Goal: Task Accomplishment & Management: Manage account settings

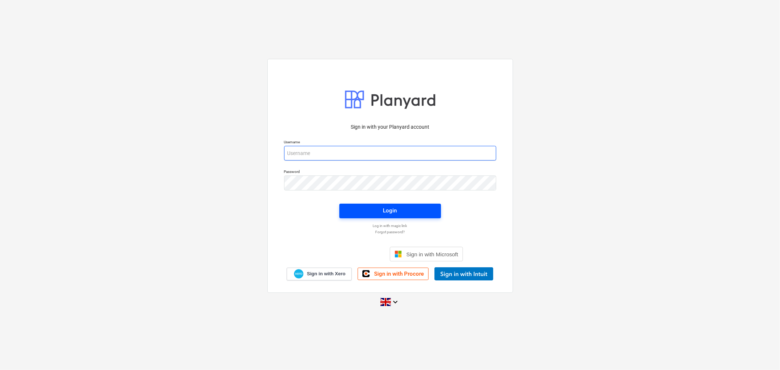
type input "[EMAIL_ADDRESS][DOMAIN_NAME]"
click at [384, 208] on div "Login" at bounding box center [390, 211] width 14 height 10
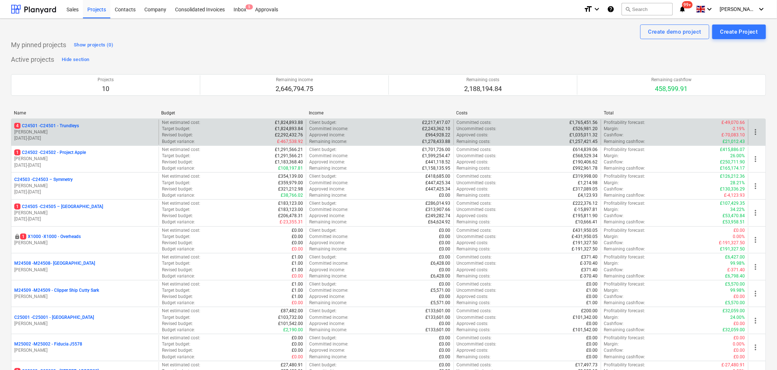
click at [120, 131] on p "[PERSON_NAME]" at bounding box center [85, 132] width 142 height 6
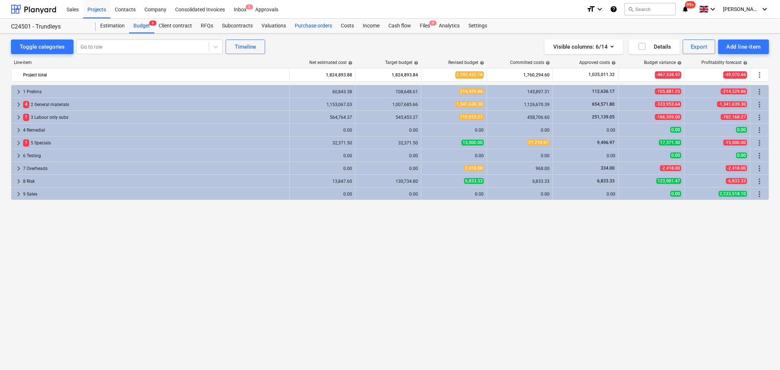
drag, startPoint x: 313, startPoint y: 27, endPoint x: 309, endPoint y: 30, distance: 5.4
click at [313, 27] on div "Purchase orders" at bounding box center [313, 26] width 46 height 15
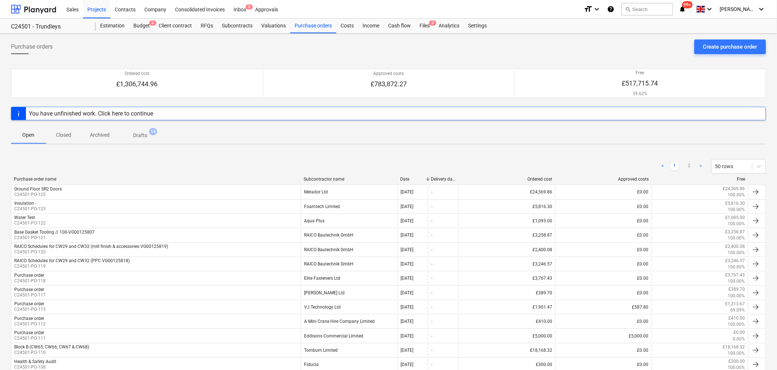
click at [323, 178] on div "Subcontractor name" at bounding box center [349, 179] width 91 height 5
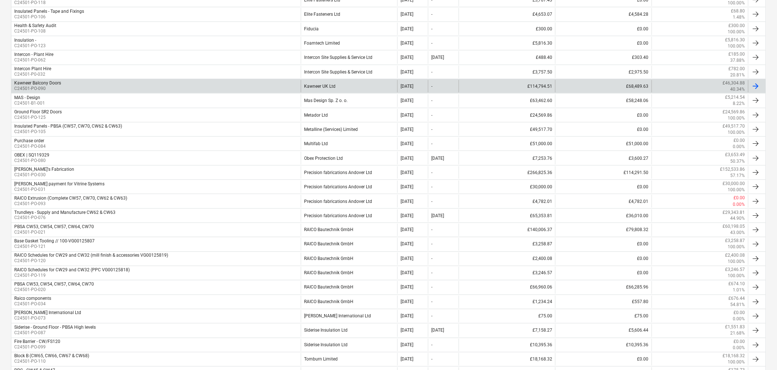
scroll to position [366, 0]
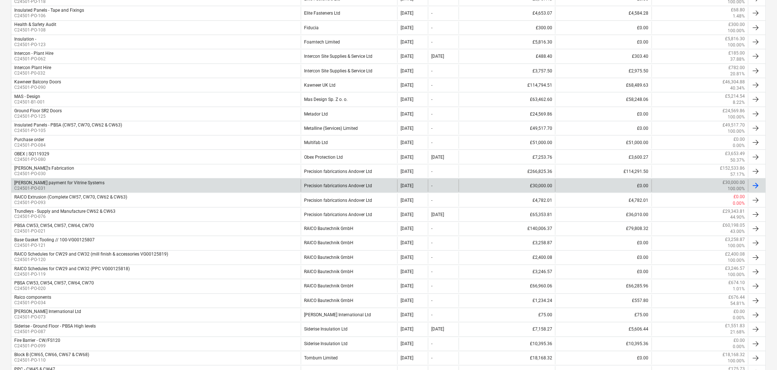
click at [377, 185] on div "Precision fabrications Andover Ltd" at bounding box center [349, 186] width 97 height 12
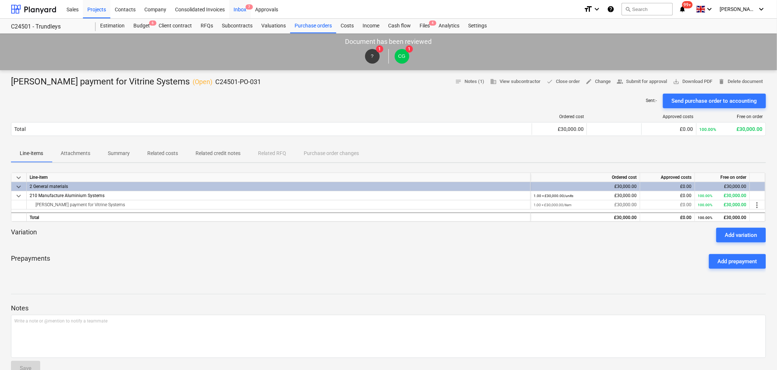
click at [238, 9] on div "Inbox 7" at bounding box center [240, 9] width 22 height 19
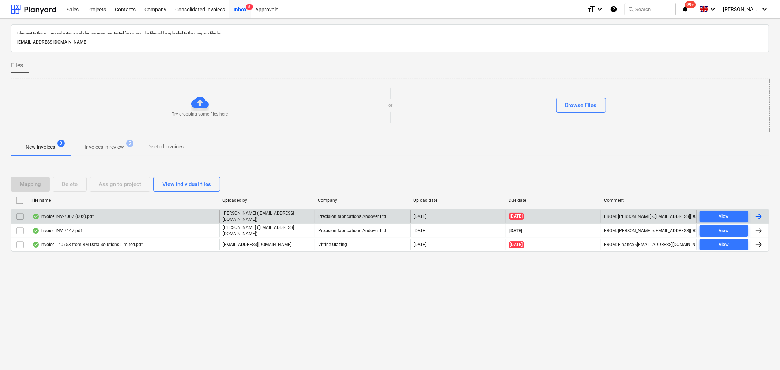
click at [762, 217] on div at bounding box center [758, 216] width 9 height 9
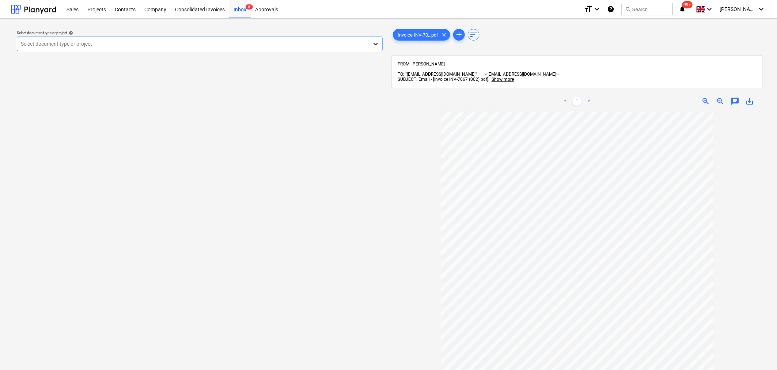
click at [376, 41] on icon at bounding box center [375, 43] width 7 height 7
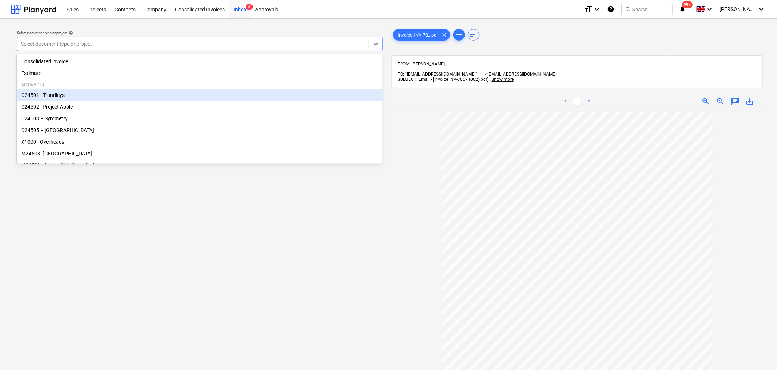
click at [293, 94] on div "C24501 - Trundleys" at bounding box center [200, 95] width 366 height 12
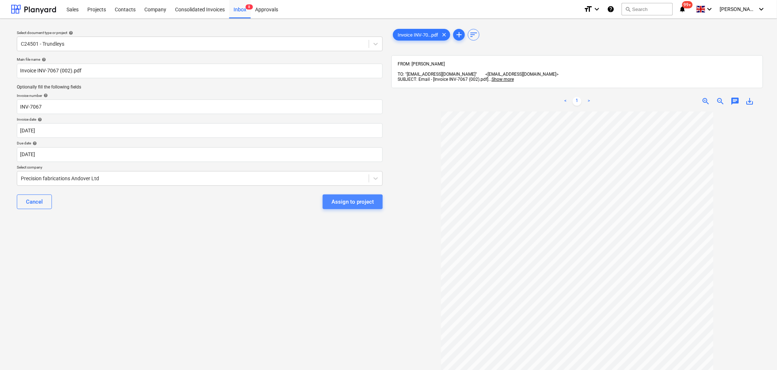
click at [340, 203] on div "Assign to project" at bounding box center [353, 202] width 42 height 10
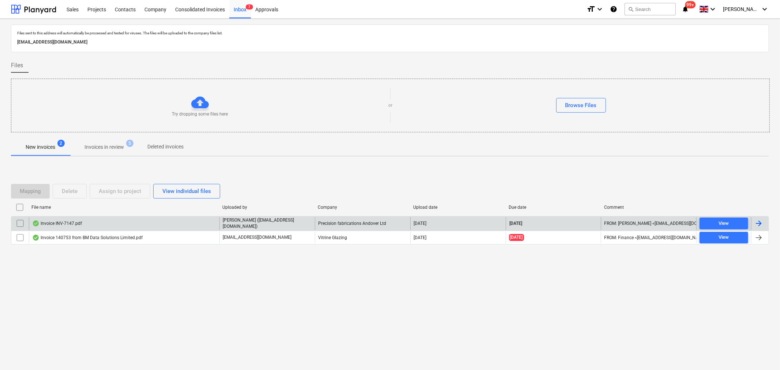
click at [765, 222] on div at bounding box center [760, 223] width 18 height 12
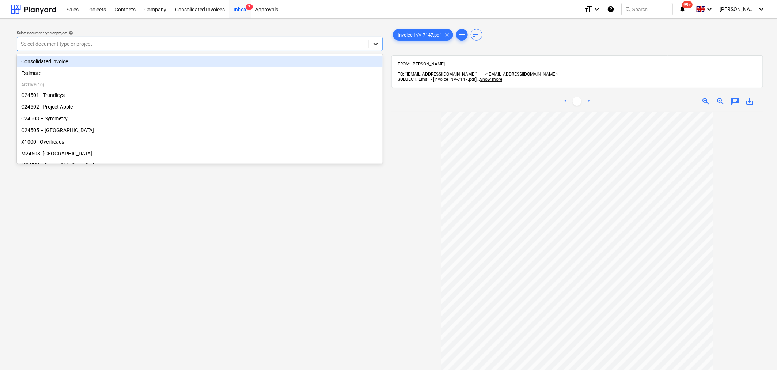
click at [377, 43] on icon at bounding box center [375, 43] width 7 height 7
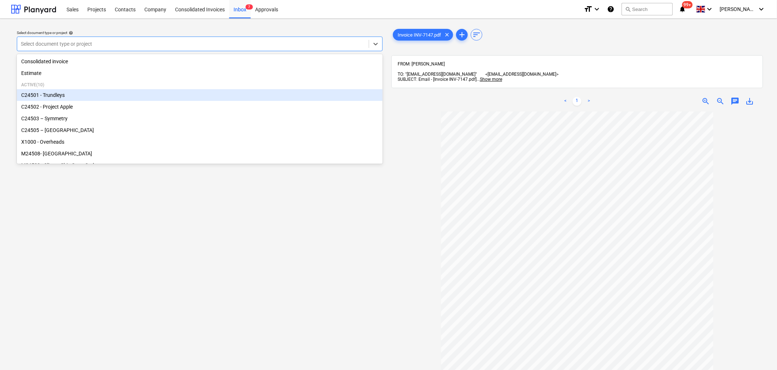
click at [321, 93] on div "C24501 - Trundleys" at bounding box center [200, 95] width 366 height 12
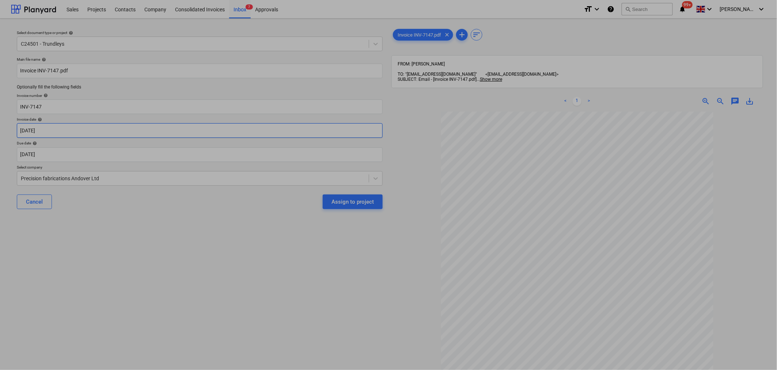
click at [307, 132] on body "Sales Projects Contacts Company Consolidated Invoices Inbox 7 Approvals format_…" at bounding box center [388, 185] width 777 height 370
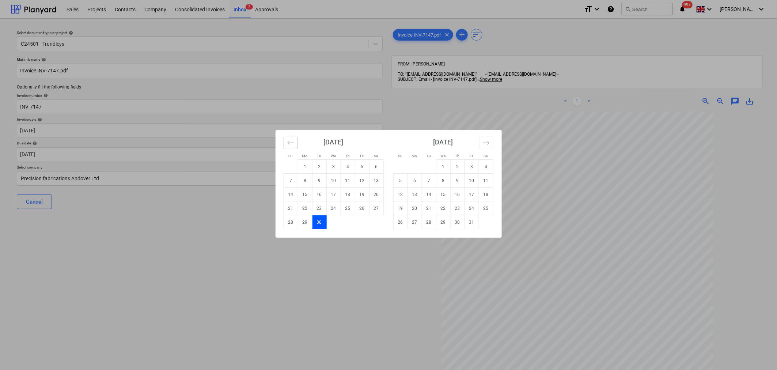
click at [291, 144] on icon "Move backward to switch to the previous month." at bounding box center [290, 142] width 7 height 7
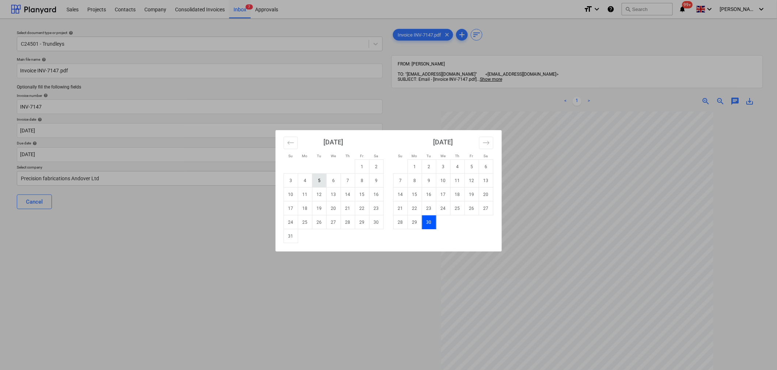
click at [320, 180] on td "5" at bounding box center [319, 181] width 14 height 14
type input "[DATE]"
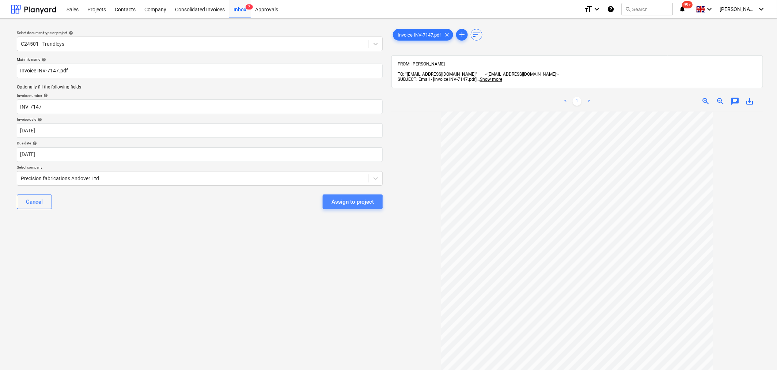
click at [346, 202] on div "Assign to project" at bounding box center [353, 202] width 42 height 10
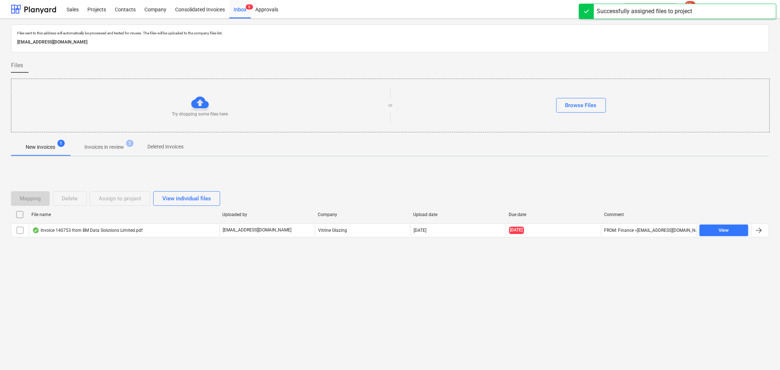
click at [120, 148] on p "Invoices in review" at bounding box center [103, 147] width 39 height 8
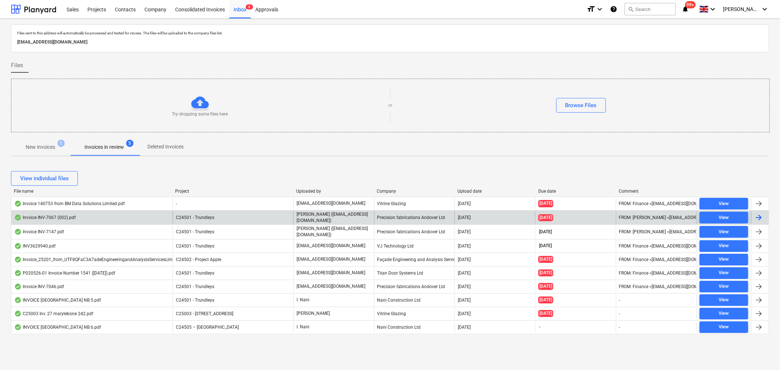
click at [761, 216] on div at bounding box center [758, 217] width 9 height 9
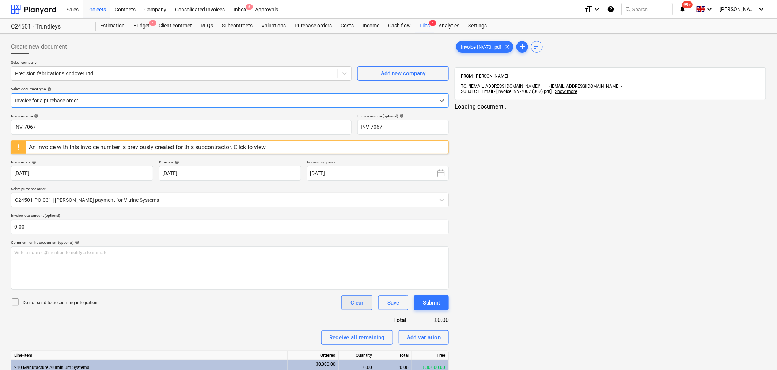
click at [360, 305] on div "Clear" at bounding box center [357, 303] width 13 height 10
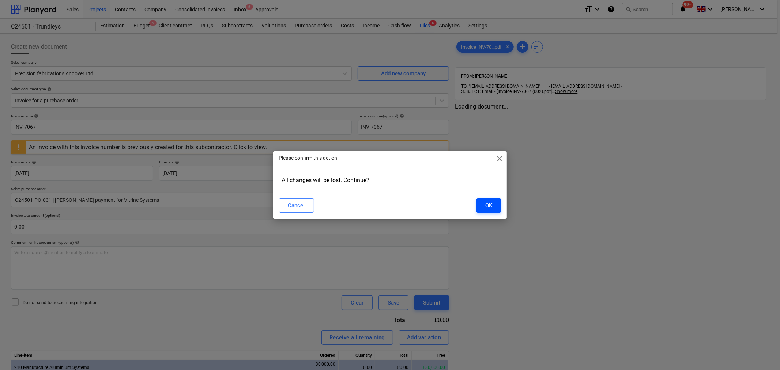
click at [483, 203] on button "OK" at bounding box center [489, 205] width 25 height 15
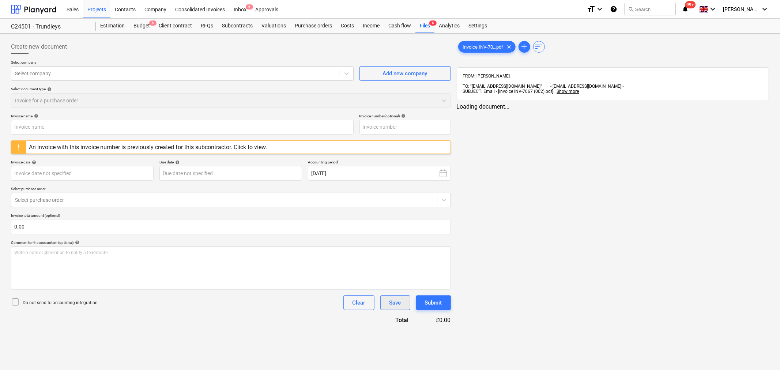
click at [400, 302] on div "Save" at bounding box center [395, 303] width 12 height 10
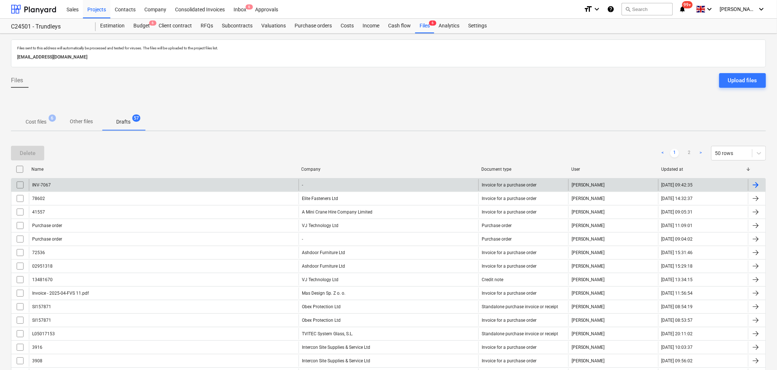
click at [56, 186] on div "INV-7067" at bounding box center [164, 185] width 270 height 12
click at [17, 185] on input "checkbox" at bounding box center [20, 185] width 12 height 12
click at [31, 148] on div "Delete" at bounding box center [28, 153] width 16 height 10
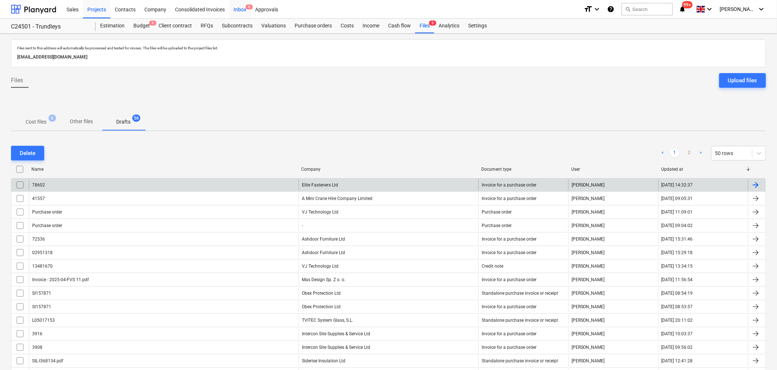
click at [242, 8] on div "Inbox 6" at bounding box center [240, 9] width 22 height 19
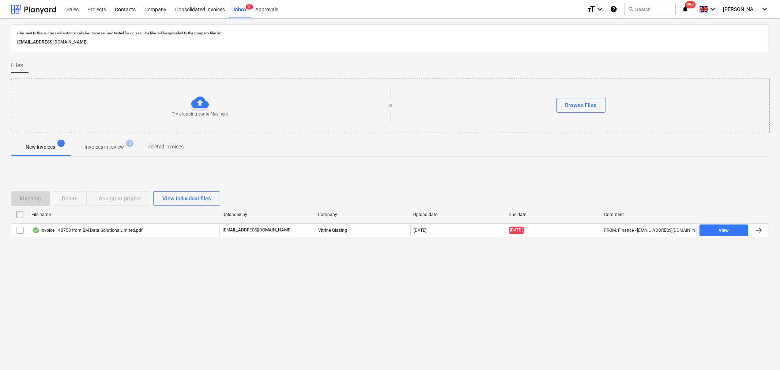
click at [111, 147] on p "Invoices in review" at bounding box center [103, 147] width 39 height 8
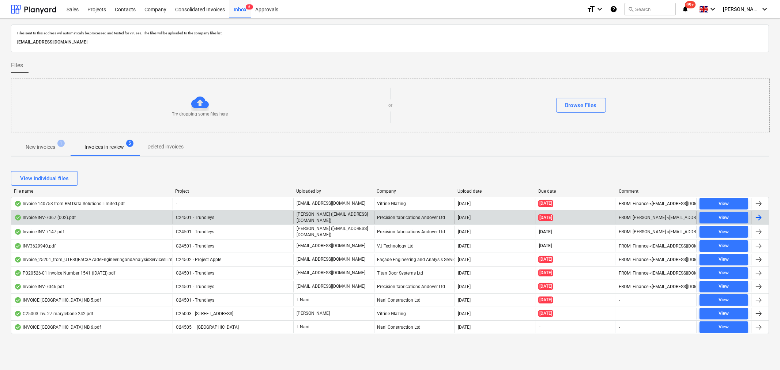
click at [762, 216] on div at bounding box center [758, 217] width 9 height 9
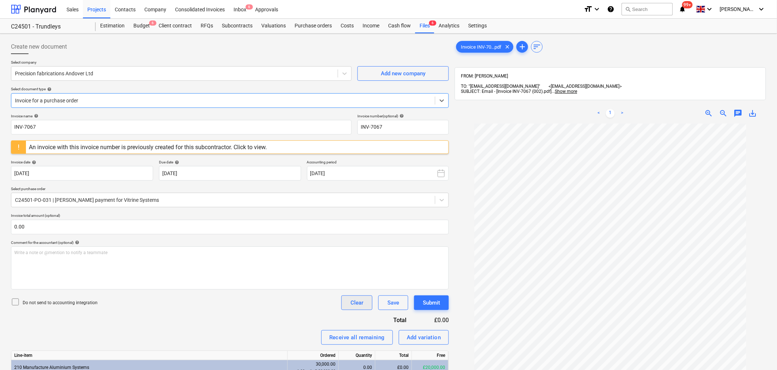
click at [361, 303] on div "Clear" at bounding box center [357, 303] width 13 height 10
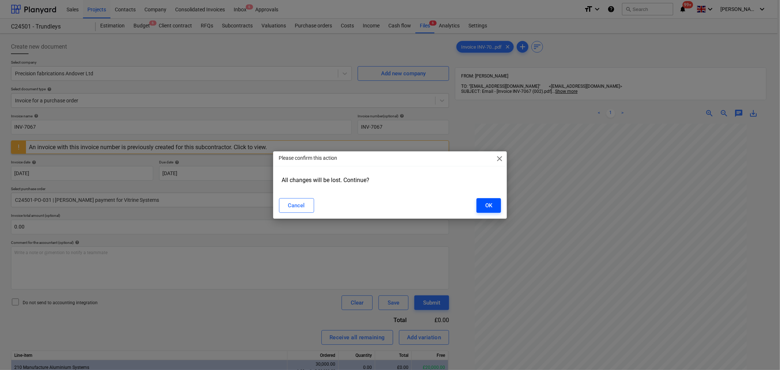
click at [487, 206] on div "OK" at bounding box center [488, 206] width 7 height 10
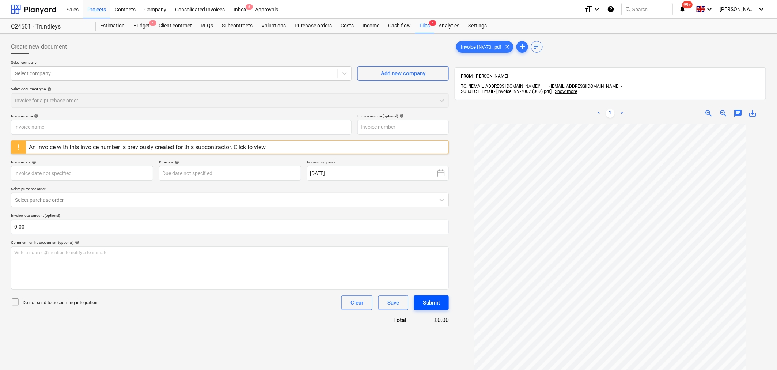
click at [432, 302] on div "Submit" at bounding box center [431, 303] width 17 height 10
click at [357, 304] on div "Clear" at bounding box center [357, 303] width 13 height 10
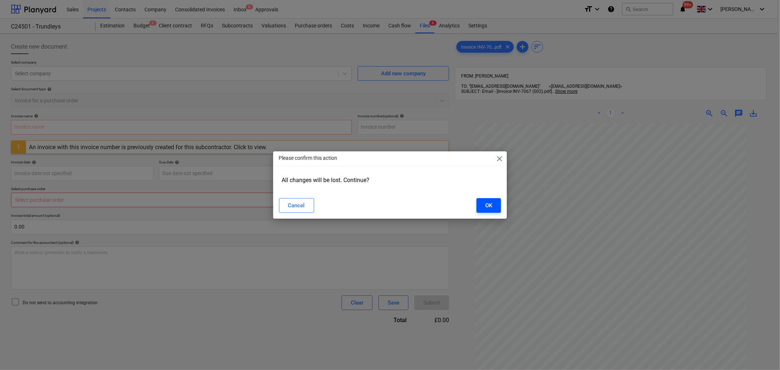
click at [492, 205] on div "OK" at bounding box center [488, 206] width 7 height 10
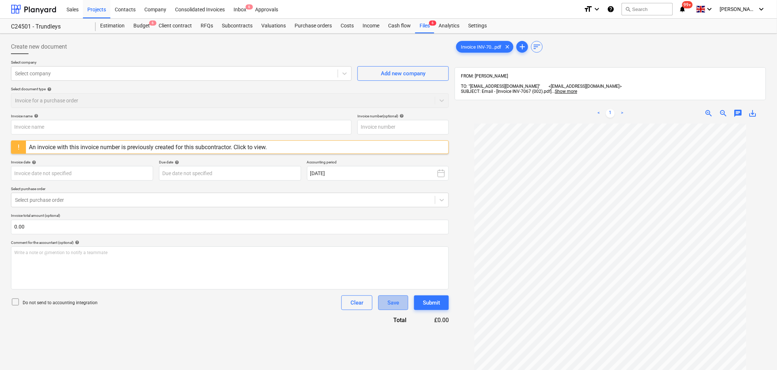
click at [396, 299] on div "Save" at bounding box center [394, 303] width 12 height 10
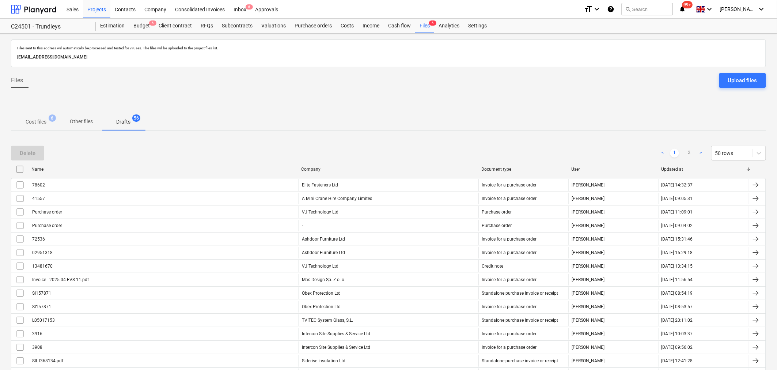
click at [43, 121] on p "Cost files" at bounding box center [36, 122] width 21 height 8
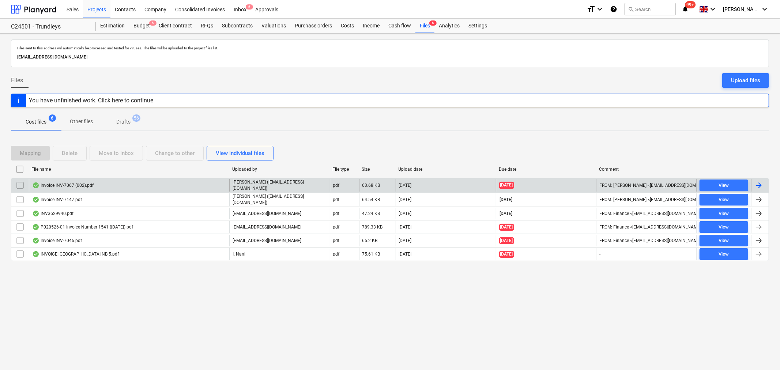
click at [18, 184] on input "checkbox" at bounding box center [20, 186] width 12 height 12
click at [66, 154] on div "Delete" at bounding box center [70, 153] width 16 height 10
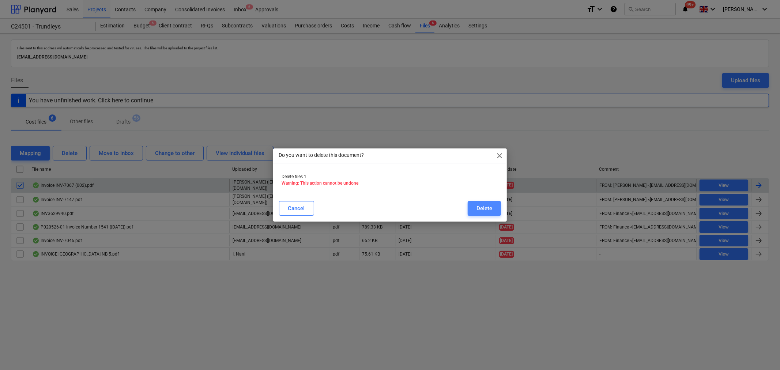
click at [477, 207] on div "Delete" at bounding box center [485, 209] width 16 height 10
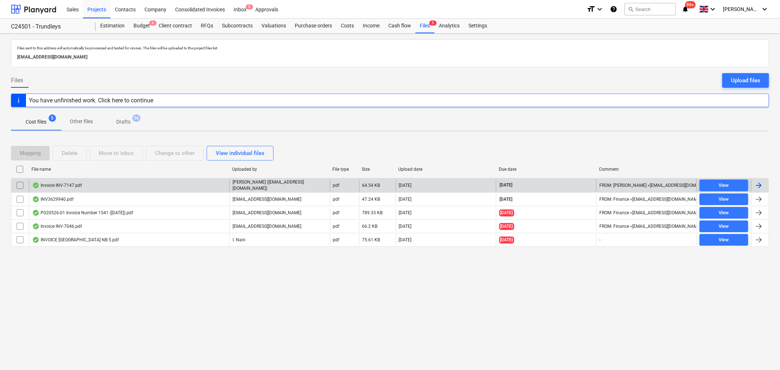
click at [761, 183] on div at bounding box center [758, 185] width 9 height 9
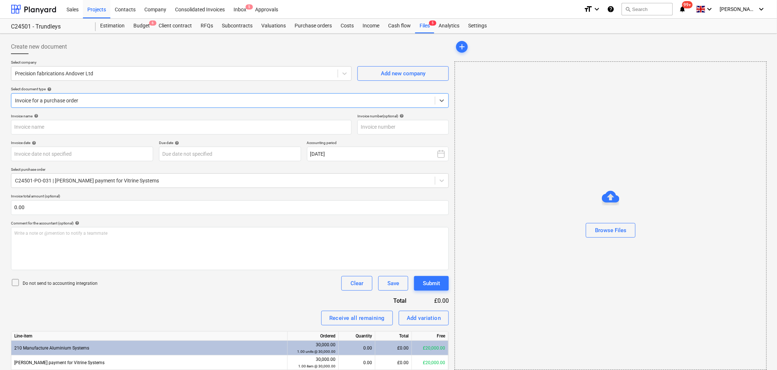
type input "INV-7147"
type input "[DATE]"
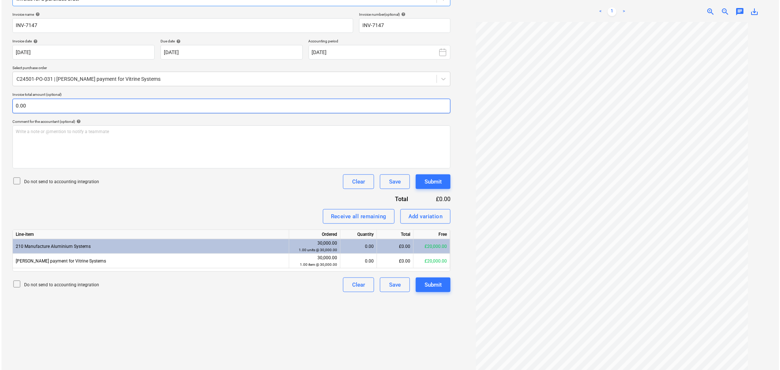
scroll to position [104, 0]
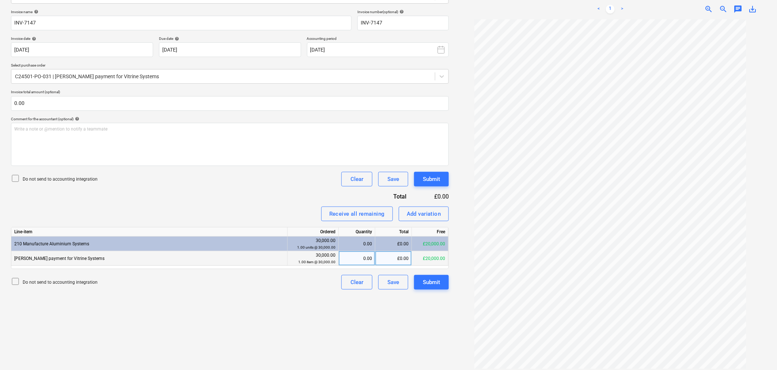
click at [394, 261] on div "£0.00" at bounding box center [394, 258] width 37 height 15
type input "20000"
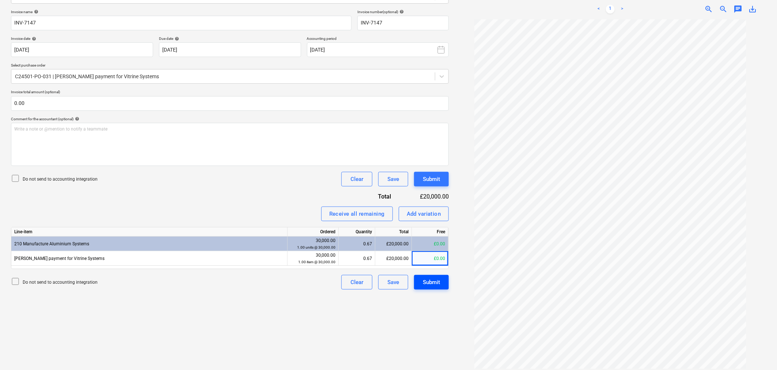
click at [432, 284] on div "Submit" at bounding box center [431, 283] width 17 height 10
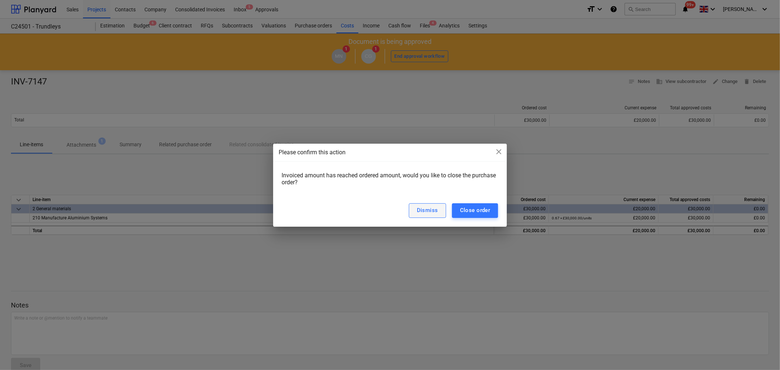
click at [432, 211] on div "Dismiss" at bounding box center [427, 211] width 21 height 10
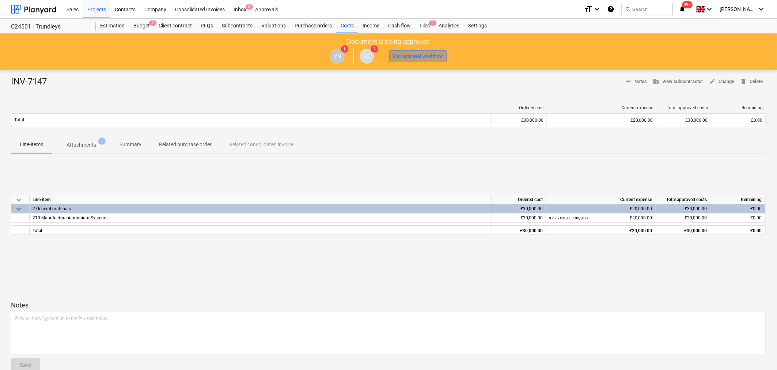
click at [418, 57] on div "End approval workflow" at bounding box center [418, 56] width 50 height 8
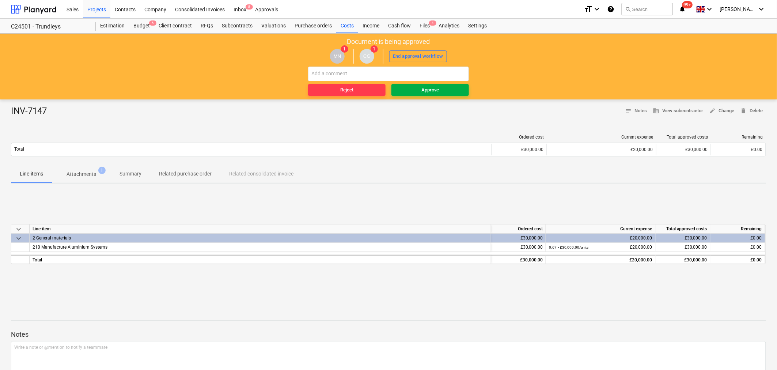
click at [420, 88] on span "Approve" at bounding box center [431, 90] width 72 height 8
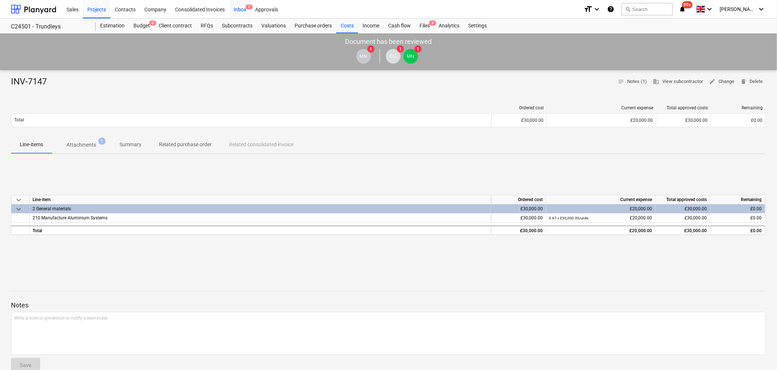
click at [243, 8] on div "Inbox 7" at bounding box center [240, 9] width 22 height 19
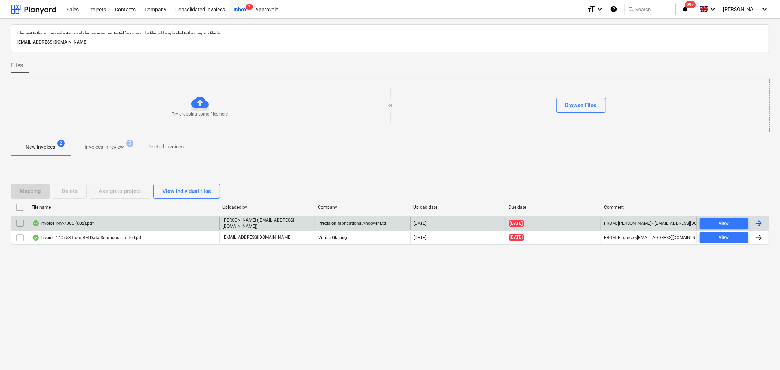
click at [757, 225] on div at bounding box center [758, 223] width 9 height 9
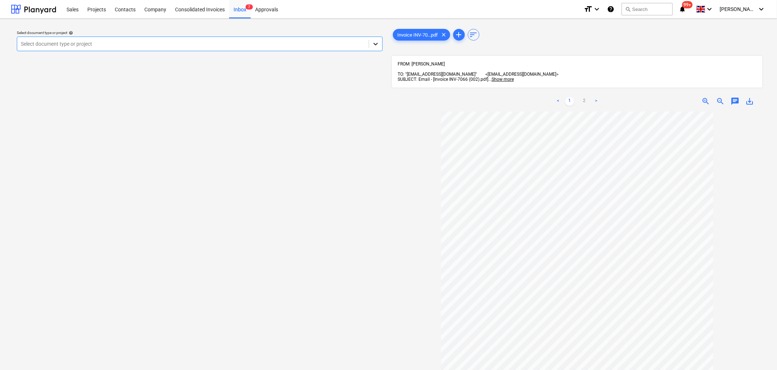
click at [379, 44] on icon at bounding box center [375, 43] width 7 height 7
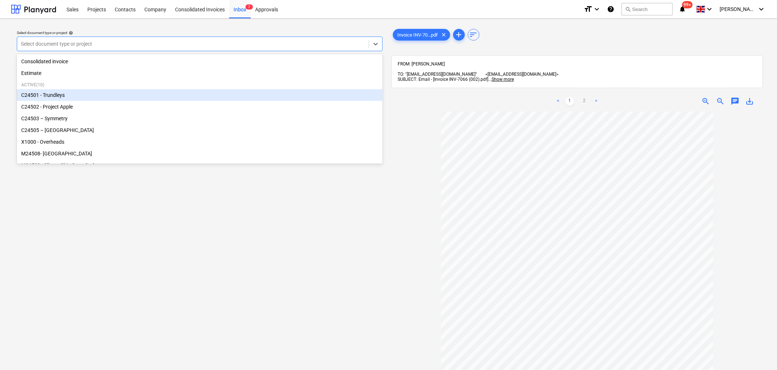
click at [316, 97] on div "C24501 - Trundleys" at bounding box center [200, 95] width 366 height 12
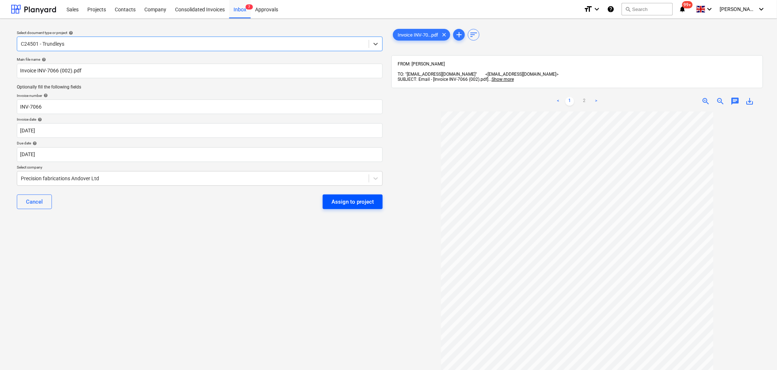
click at [347, 199] on div "Assign to project" at bounding box center [353, 202] width 42 height 10
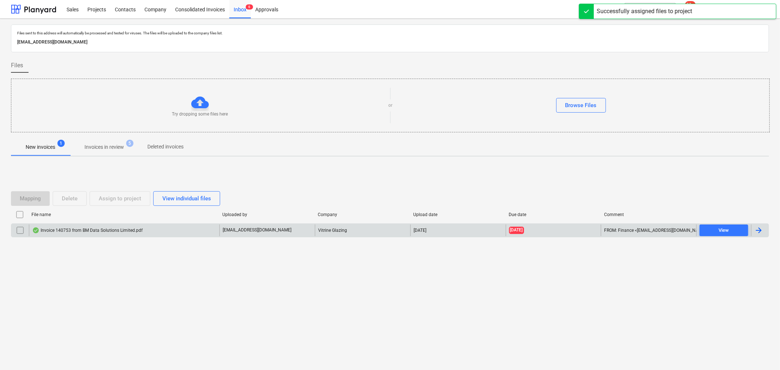
click at [761, 231] on div at bounding box center [758, 230] width 9 height 9
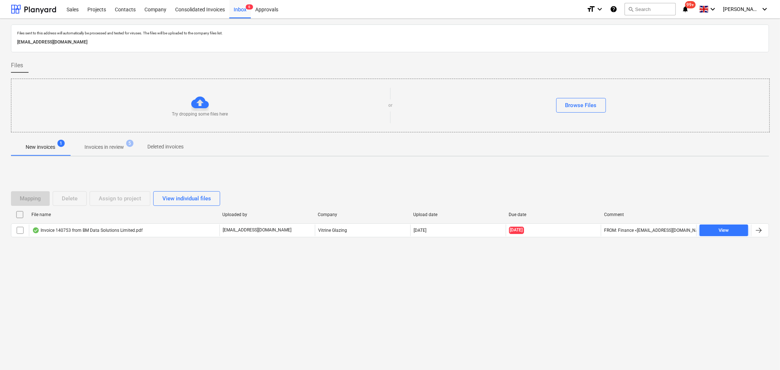
click at [117, 148] on p "Invoices in review" at bounding box center [103, 147] width 39 height 8
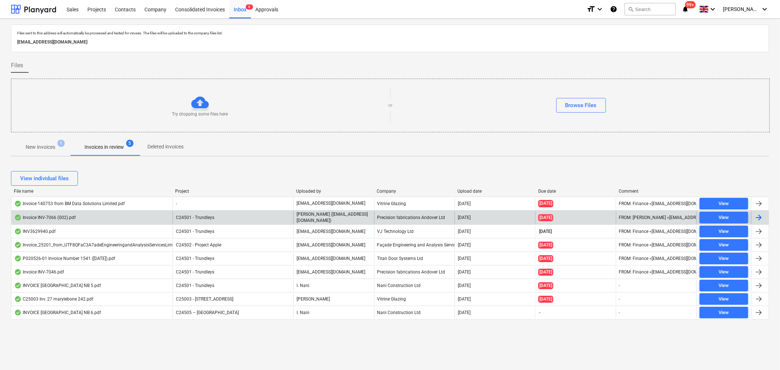
click at [761, 219] on div at bounding box center [758, 217] width 9 height 9
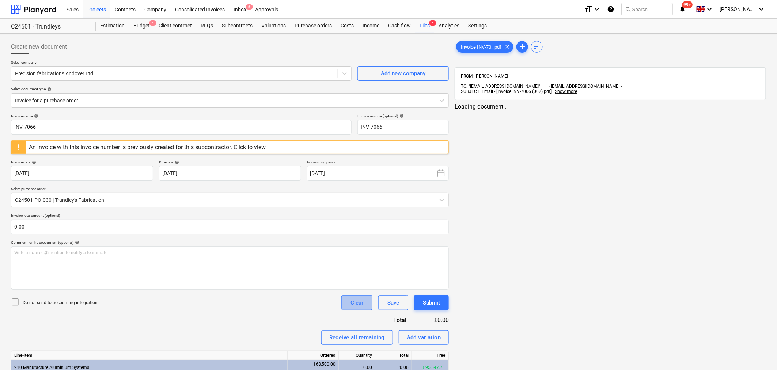
click at [353, 302] on div "Clear" at bounding box center [357, 303] width 13 height 10
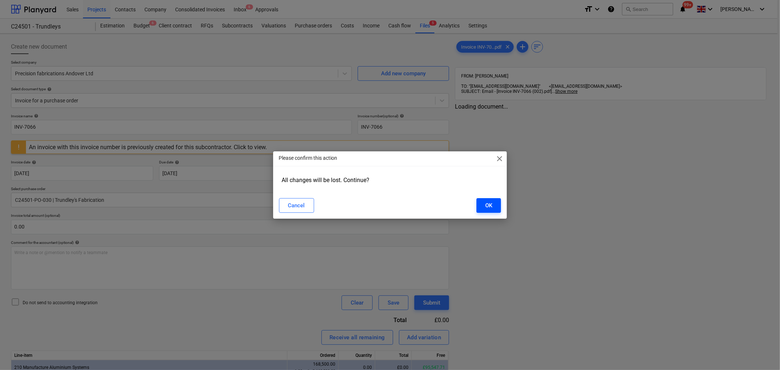
click at [489, 202] on div "OK" at bounding box center [488, 206] width 7 height 10
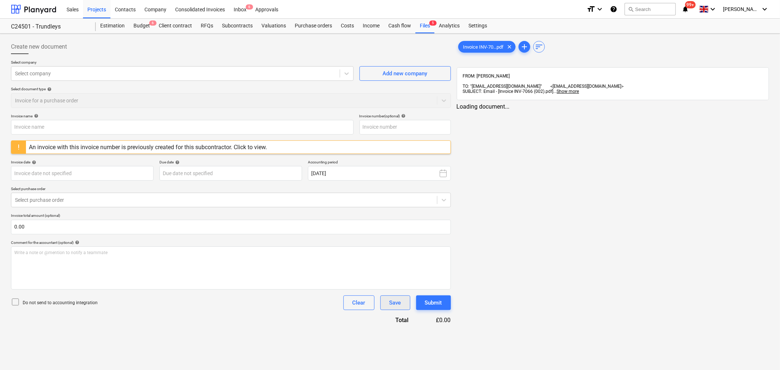
click at [393, 304] on div "Save" at bounding box center [395, 303] width 12 height 10
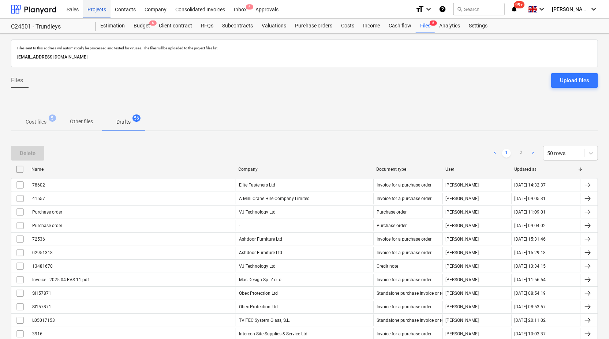
click at [96, 8] on div "Projects" at bounding box center [96, 9] width 27 height 19
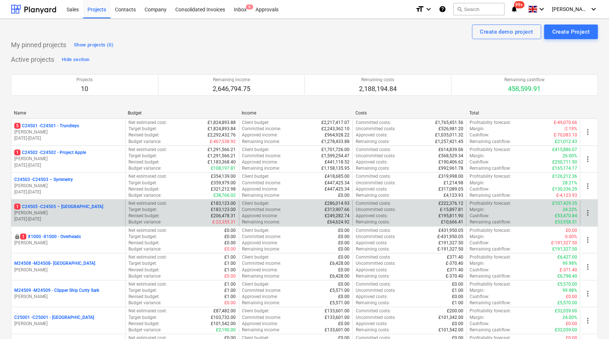
click at [105, 204] on div "1 C24505 - C24505 – [GEOGRAPHIC_DATA]" at bounding box center [68, 207] width 108 height 6
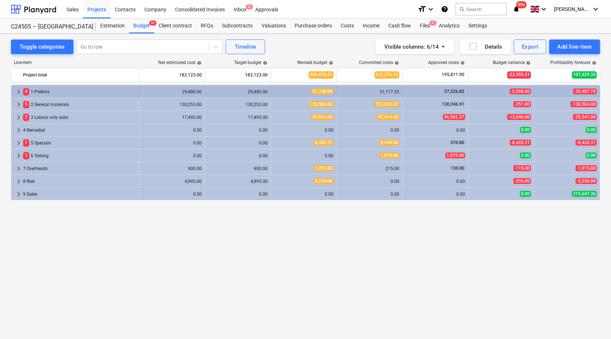
click at [18, 90] on span "keyboard_arrow_right" at bounding box center [18, 91] width 9 height 9
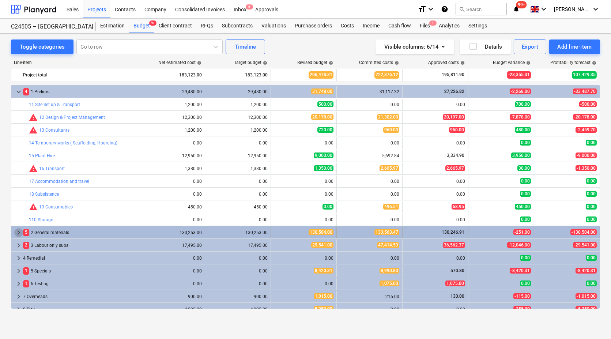
click at [17, 234] on span "keyboard_arrow_right" at bounding box center [18, 232] width 9 height 9
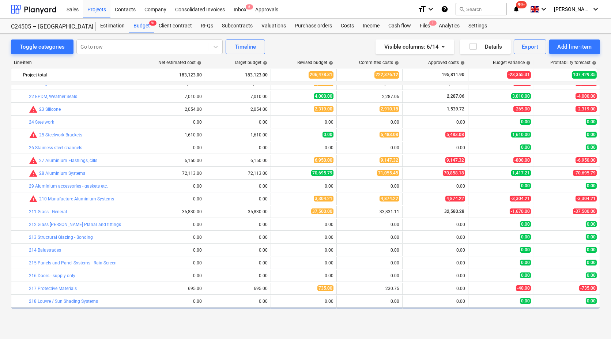
scroll to position [162, 0]
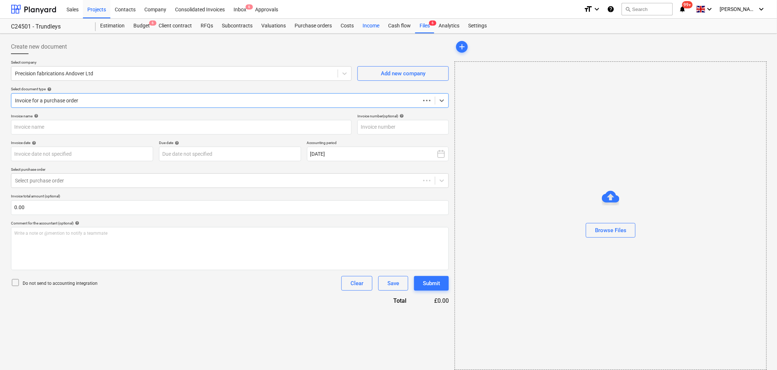
type input "INV-7067"
type input "[DATE]"
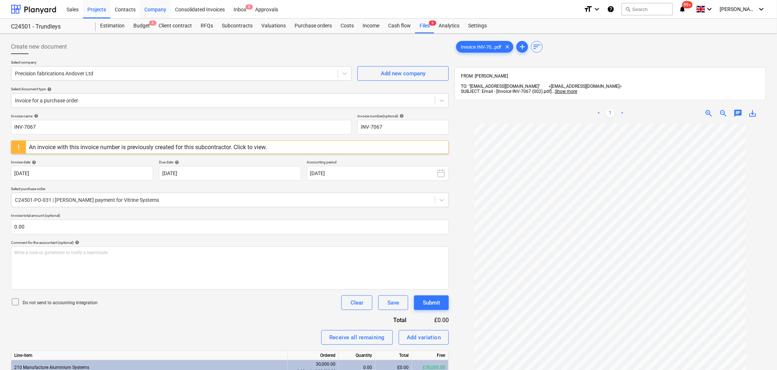
click at [155, 8] on div "Company" at bounding box center [155, 9] width 31 height 19
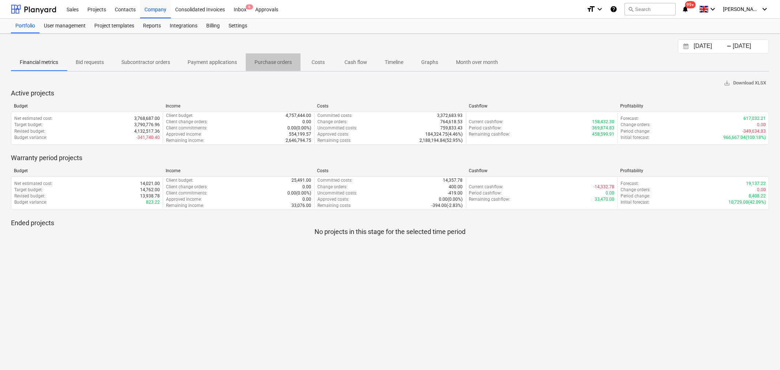
click at [280, 61] on p "Purchase orders" at bounding box center [273, 63] width 37 height 8
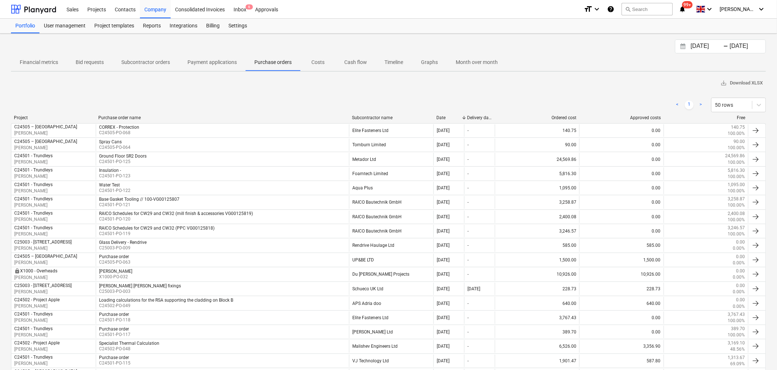
click at [357, 116] on div "Subcontractor name" at bounding box center [391, 117] width 79 height 5
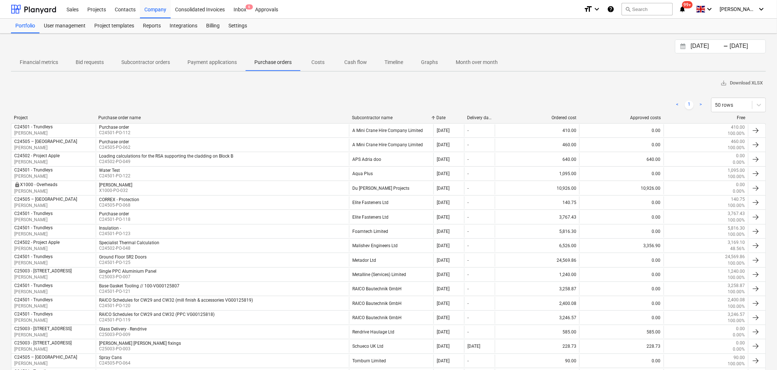
click at [718, 45] on input "14.07.2025" at bounding box center [708, 46] width 37 height 10
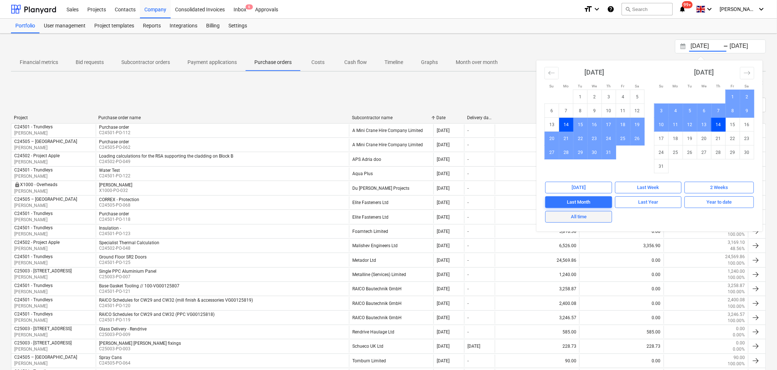
click at [578, 216] on div "All time" at bounding box center [579, 217] width 16 height 8
type input "01.01.1970"
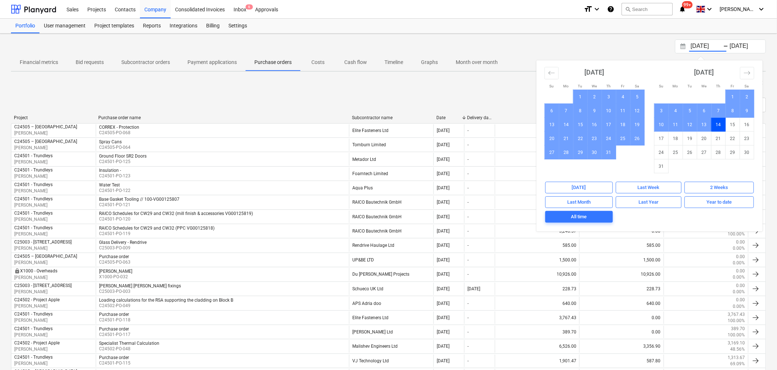
click at [373, 117] on div "Subcontractor name" at bounding box center [391, 117] width 79 height 5
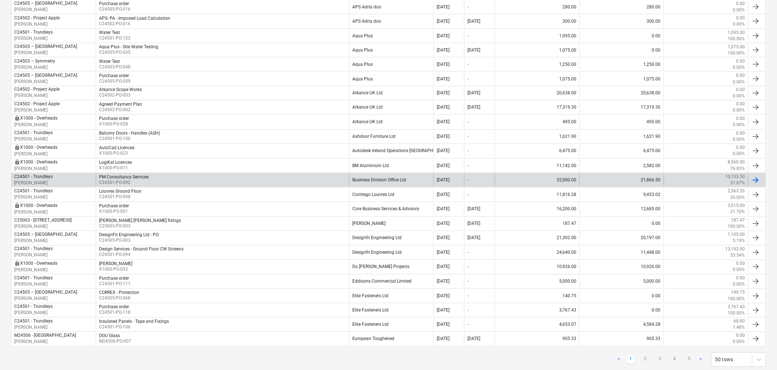
scroll to position [516, 0]
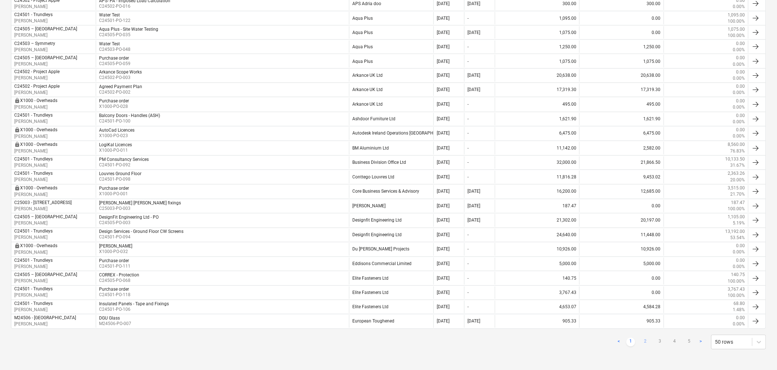
click at [647, 341] on link "2" at bounding box center [645, 342] width 9 height 9
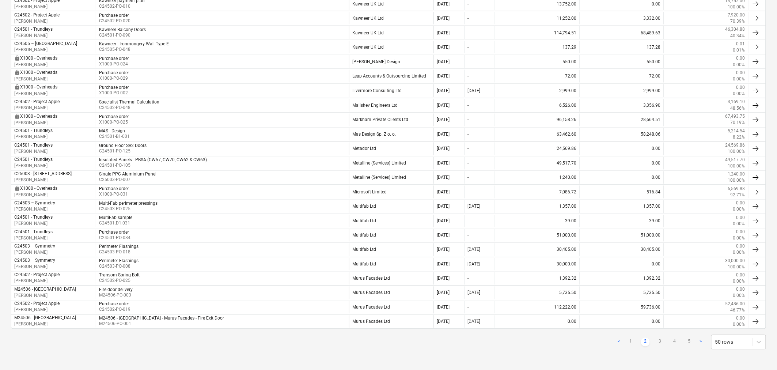
scroll to position [516, 0]
click at [661, 341] on link "3" at bounding box center [660, 342] width 9 height 9
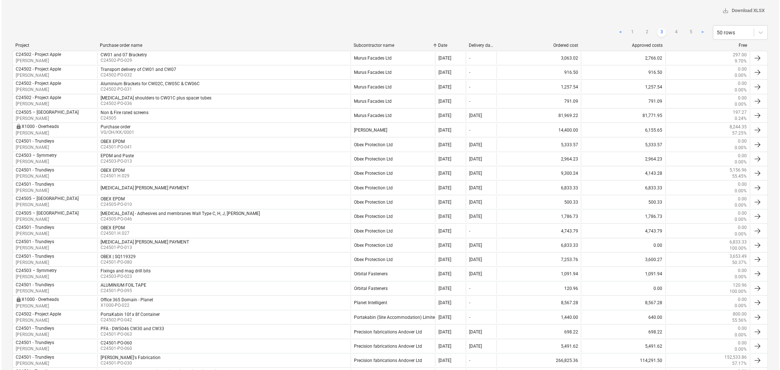
scroll to position [0, 0]
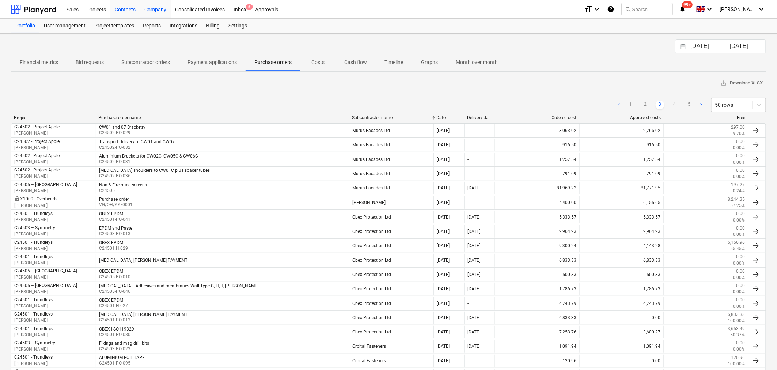
click at [129, 11] on div "Contacts" at bounding box center [125, 9] width 30 height 19
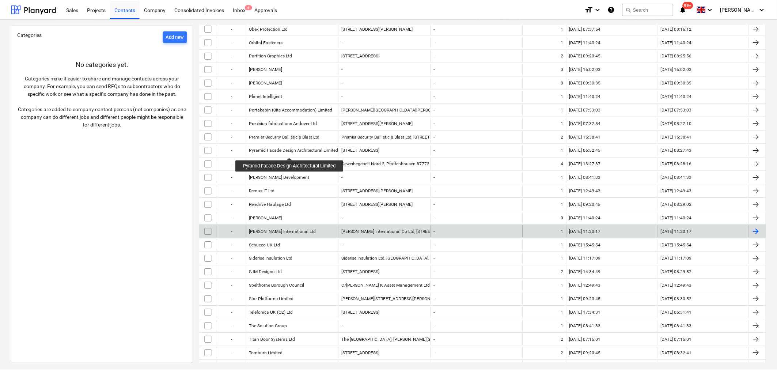
scroll to position [1097, 0]
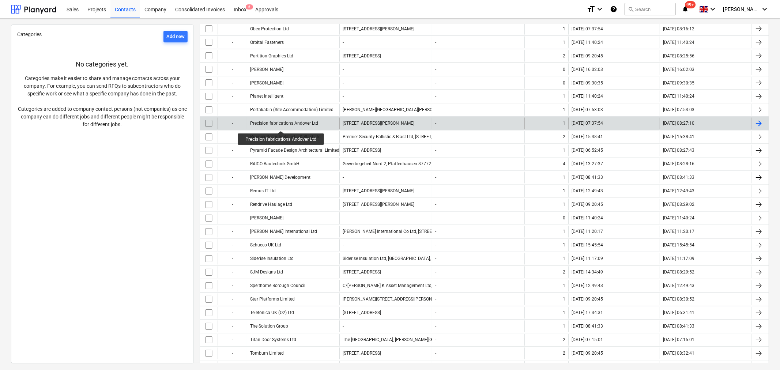
click at [282, 124] on div "Precision fabrications Andover Ltd" at bounding box center [284, 123] width 68 height 5
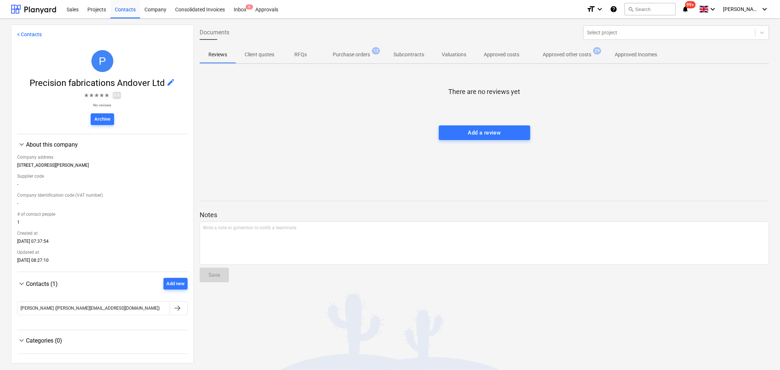
click at [502, 53] on p "Approved costs" at bounding box center [501, 55] width 35 height 8
click at [564, 54] on p "Approved other costs" at bounding box center [567, 55] width 49 height 8
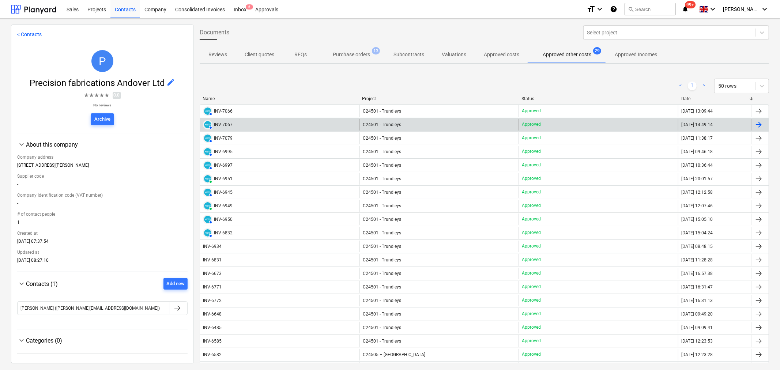
click at [757, 127] on div at bounding box center [758, 124] width 9 height 9
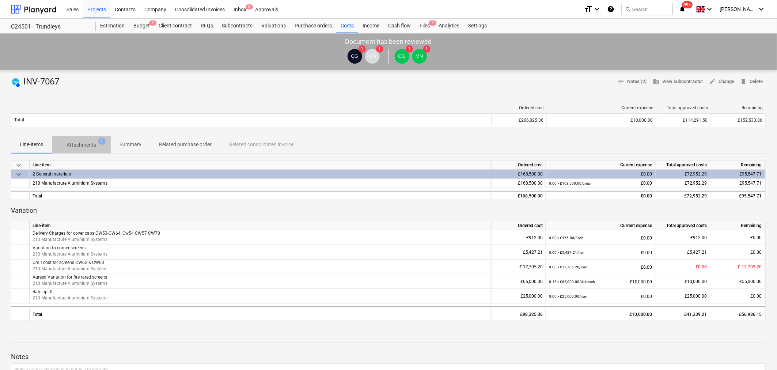
click at [89, 146] on p "Attachments" at bounding box center [82, 145] width 30 height 8
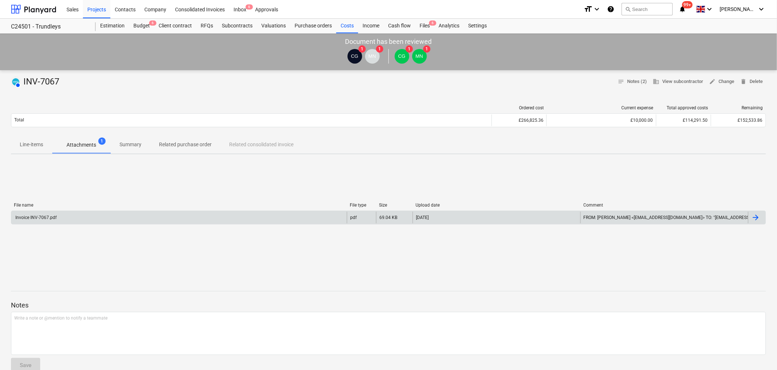
click at [119, 215] on div "Invoice INV-7067.pdf" at bounding box center [179, 218] width 336 height 12
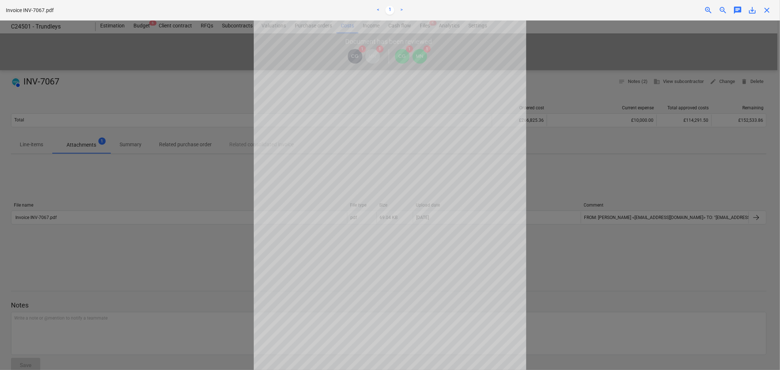
click at [766, 11] on span "close" at bounding box center [766, 10] width 9 height 9
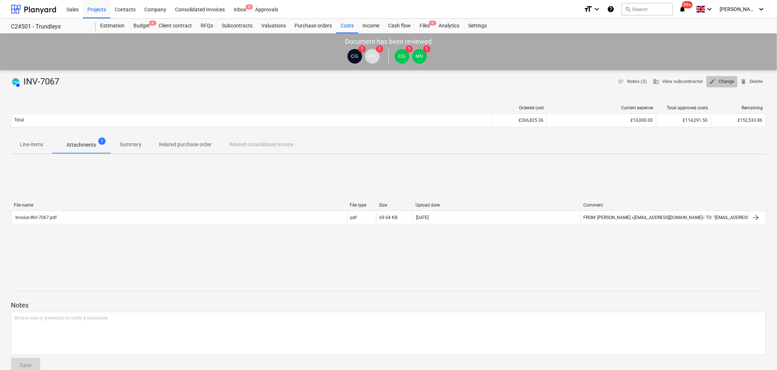
click at [715, 82] on span "edit" at bounding box center [713, 81] width 7 height 7
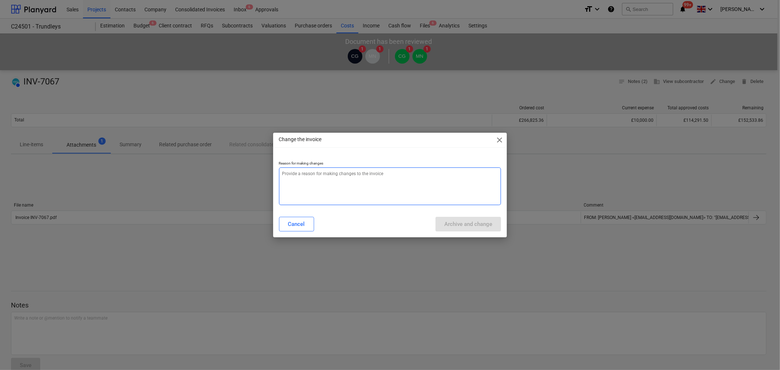
click at [321, 176] on textarea at bounding box center [390, 186] width 222 height 38
type textarea "x"
type textarea "A"
type textarea "x"
type textarea "Al"
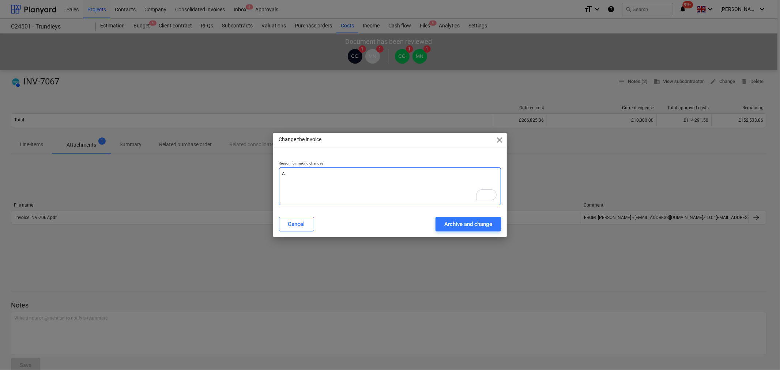
type textarea "x"
type textarea "All"
type textarea "x"
type textarea "Allo"
type textarea "x"
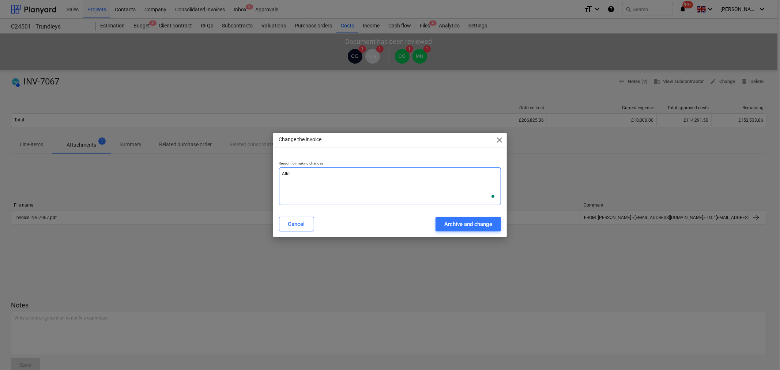
type textarea "Alloc"
type textarea "x"
type textarea "Alloca"
type textarea "x"
type textarea "Allocat"
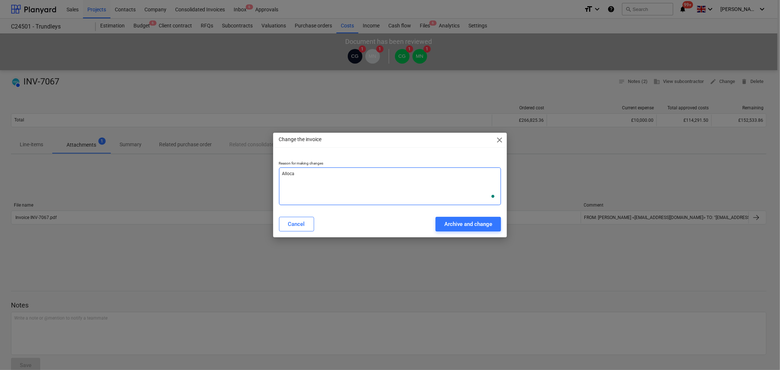
type textarea "x"
type textarea "Allocate"
type textarea "x"
type textarea "Allocated"
type textarea "x"
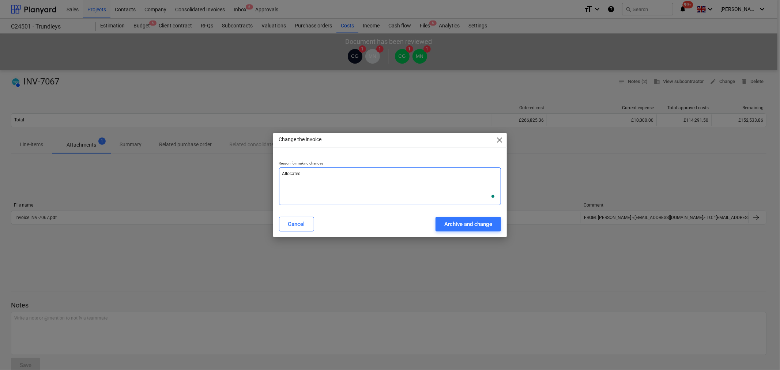
type textarea "Allocated"
type textarea "x"
type textarea "Allocated t"
type textarea "x"
type textarea "Allocated to"
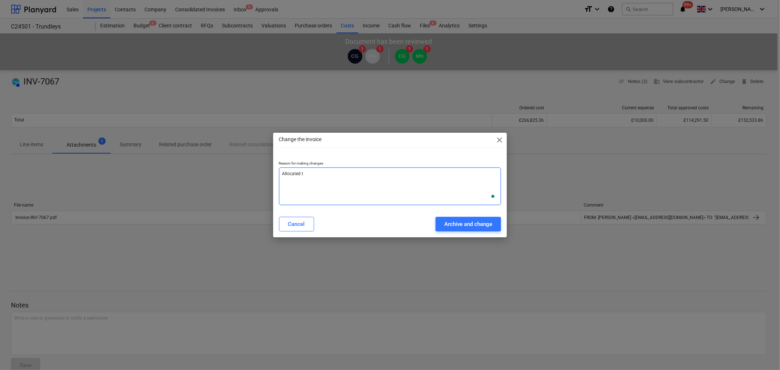
type textarea "x"
type textarea "Allocated to"
type textarea "x"
type textarea "Allocated to i"
type textarea "x"
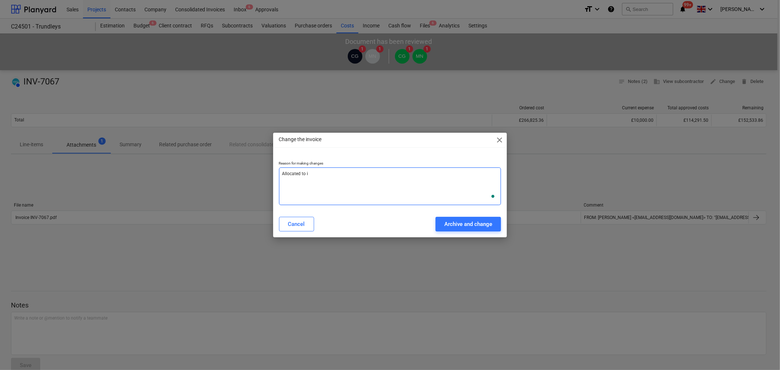
type textarea "Allocated to in"
type textarea "x"
type textarea "Allocated to inc"
type textarea "x"
type textarea "Allocated to inco"
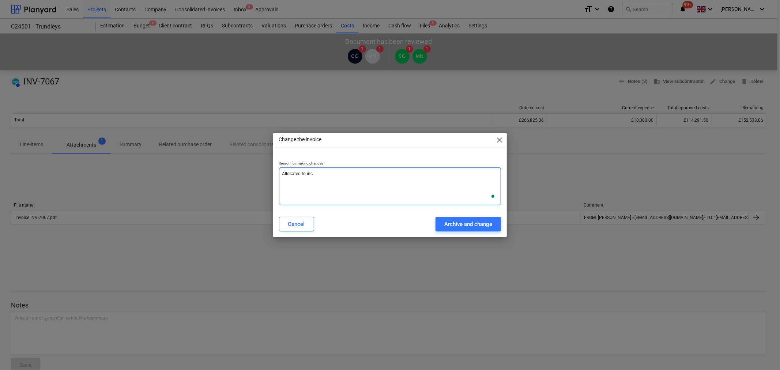
type textarea "x"
type textarea "Allocated to incor"
type textarea "x"
type textarea "Allocated to incorr"
type textarea "x"
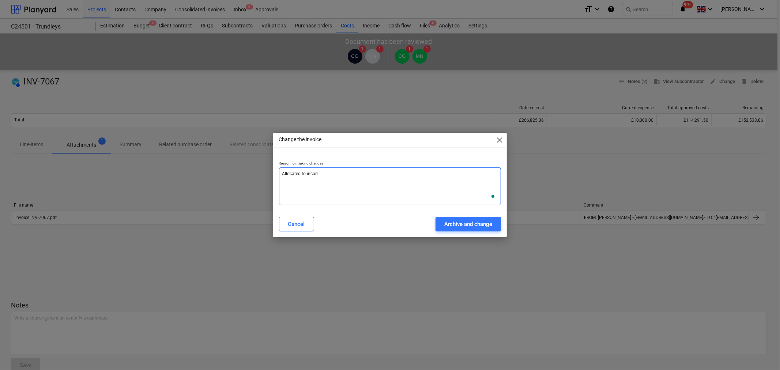
type textarea "Allocated to incorre"
type textarea "x"
type textarea "Allocated to incorrec"
type textarea "x"
type textarea "Allocated to incorrect"
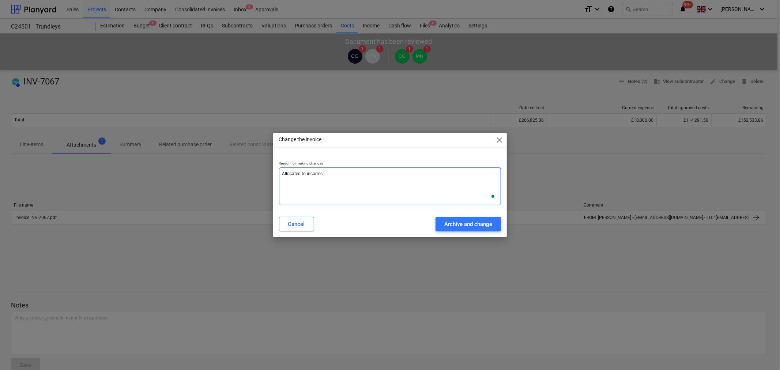
type textarea "x"
type textarea "Allocated to incorrect"
type textarea "x"
type textarea "Allocated to incorrect P"
type textarea "x"
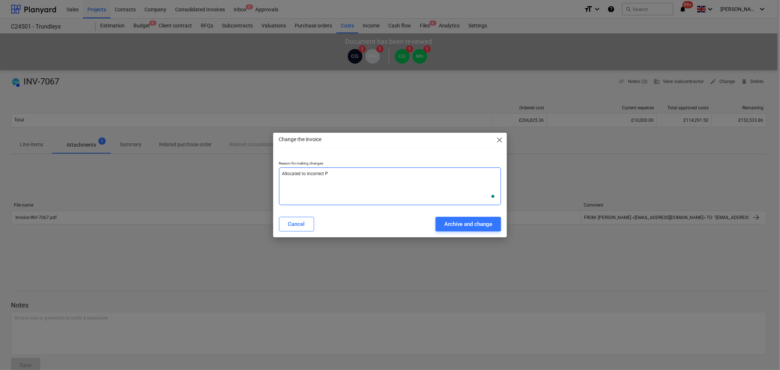
type textarea "Allocated to incorrect PO"
type textarea "x"
type textarea "Allocated to incorrect PO"
click at [447, 225] on div "Archive and change" at bounding box center [468, 224] width 48 height 10
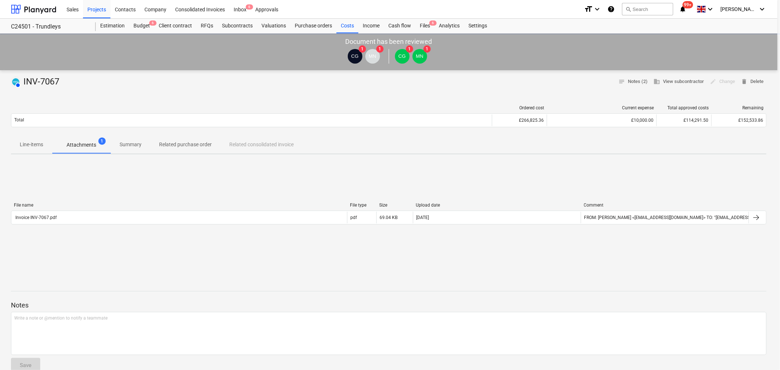
type textarea "x"
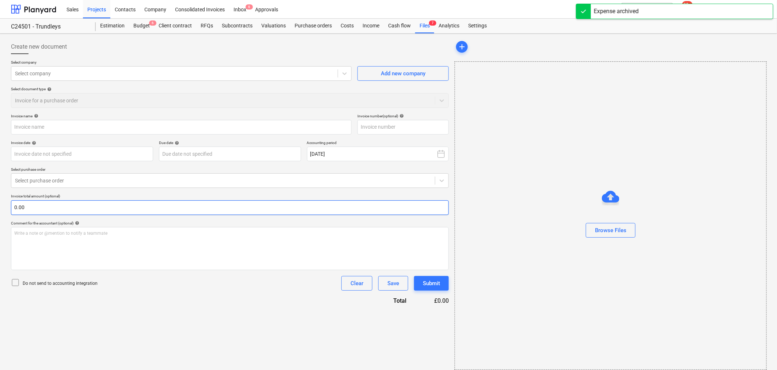
type input "INV-7067"
type input "[DATE]"
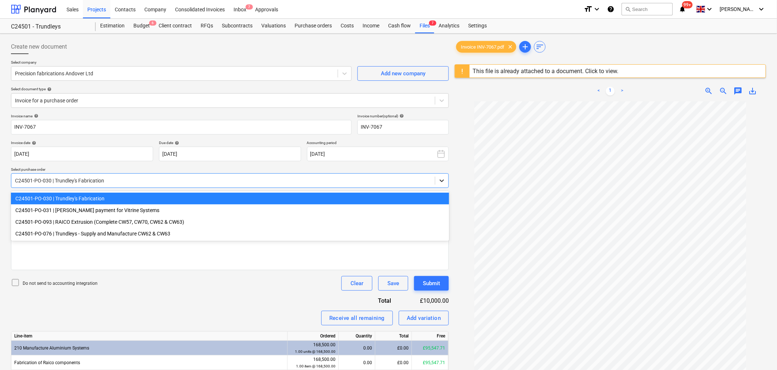
click at [443, 180] on icon at bounding box center [441, 180] width 7 height 7
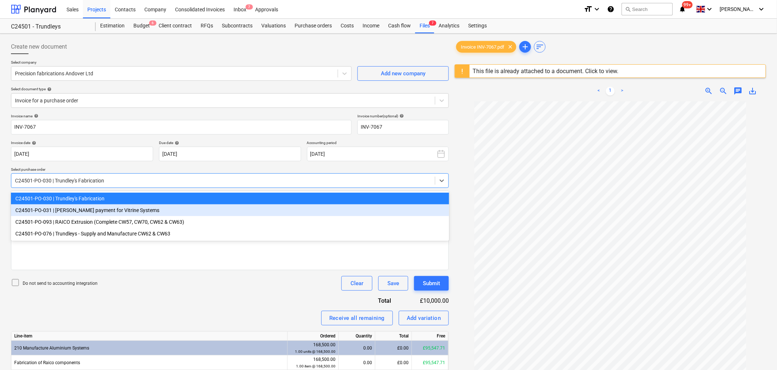
click at [140, 210] on div "C24501-PO-031 | [PERSON_NAME] payment for Vitrine Systems" at bounding box center [230, 210] width 438 height 12
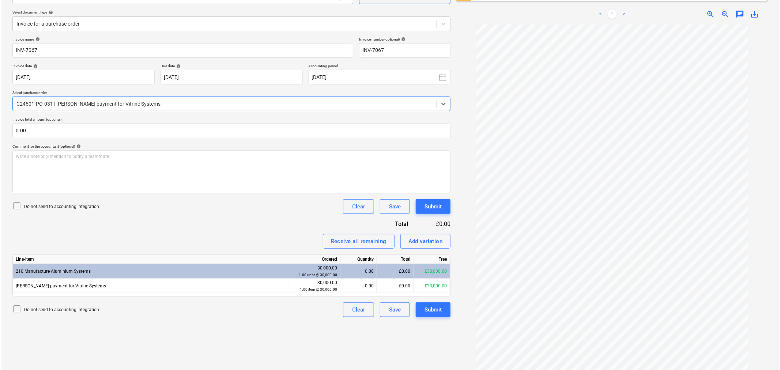
scroll to position [87, 0]
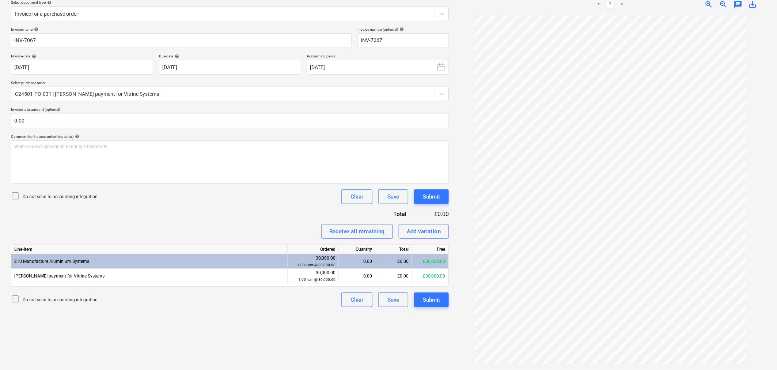
click at [392, 260] on div "£0.00" at bounding box center [394, 261] width 37 height 15
click at [391, 257] on div "£0.00" at bounding box center [394, 261] width 37 height 15
click at [383, 260] on div "£0.00" at bounding box center [394, 261] width 37 height 15
click at [407, 261] on div "£0.00" at bounding box center [394, 261] width 37 height 15
click at [380, 150] on div "Write a note or @mention to notify a teammate ﻿" at bounding box center [230, 161] width 438 height 43
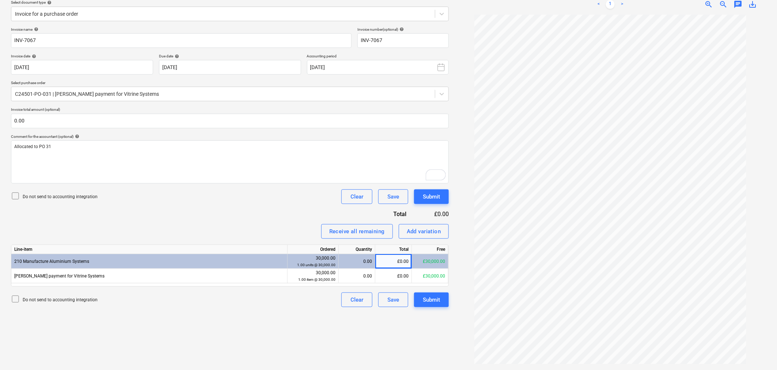
click at [403, 257] on div "£0.00" at bounding box center [394, 261] width 37 height 15
click at [398, 262] on div "£0.00" at bounding box center [394, 261] width 37 height 15
drag, startPoint x: 405, startPoint y: 263, endPoint x: 391, endPoint y: 261, distance: 13.9
click at [391, 261] on div "£0.00" at bounding box center [394, 261] width 37 height 15
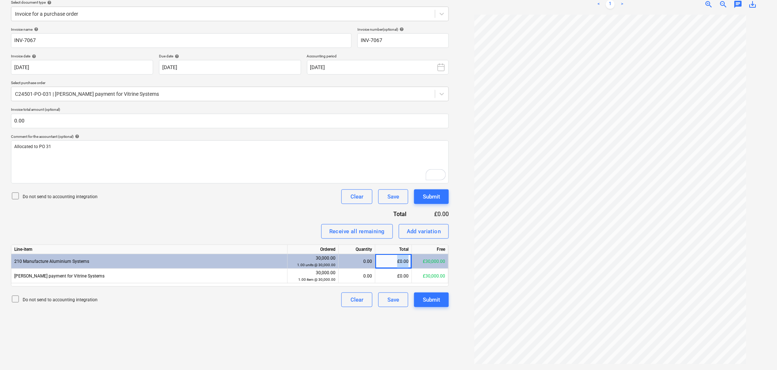
drag, startPoint x: 408, startPoint y: 262, endPoint x: 394, endPoint y: 260, distance: 14.0
click at [394, 260] on div "£0.00" at bounding box center [394, 261] width 37 height 15
click at [406, 276] on div "£0.00" at bounding box center [394, 276] width 37 height 15
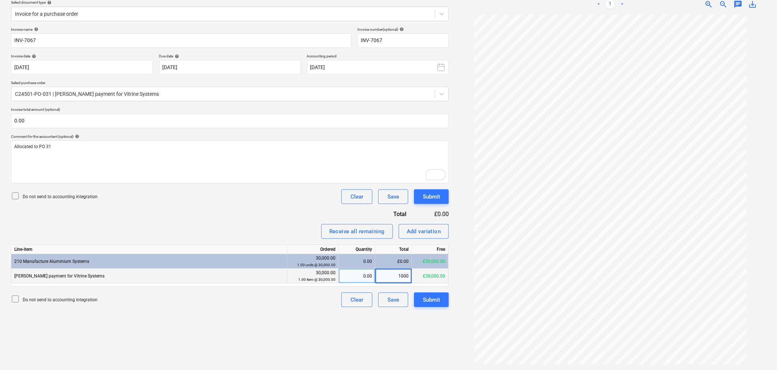
type input "10000"
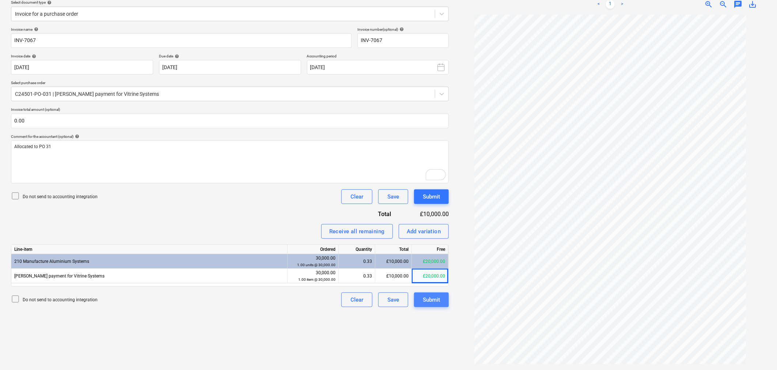
click at [426, 300] on div "Submit" at bounding box center [431, 300] width 17 height 10
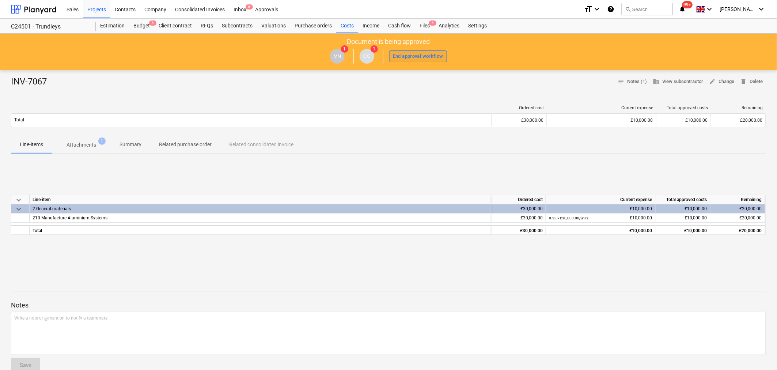
click at [414, 55] on div "End approval workflow" at bounding box center [418, 56] width 50 height 8
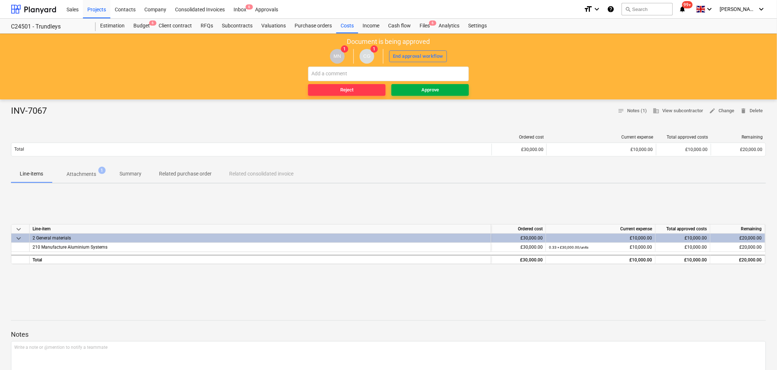
click at [410, 86] on span "Approve" at bounding box center [431, 90] width 72 height 8
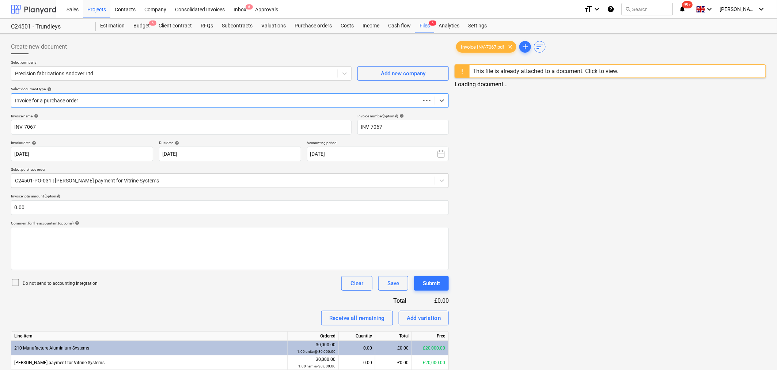
scroll to position [5, 0]
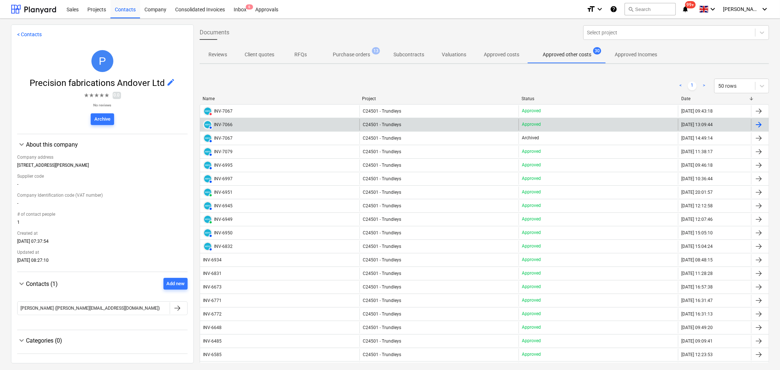
click at [756, 125] on div at bounding box center [758, 124] width 9 height 9
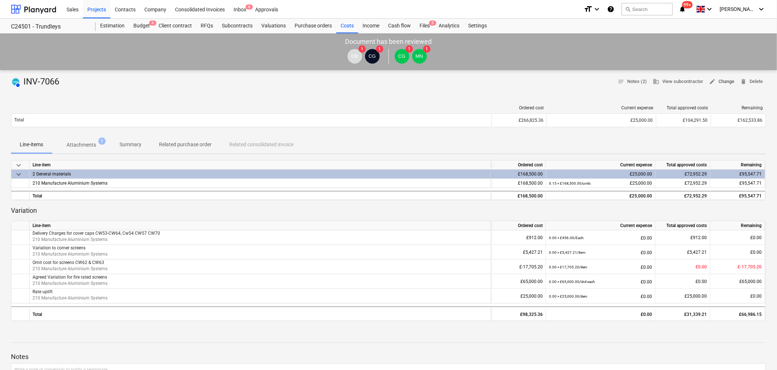
click at [726, 80] on span "edit Change" at bounding box center [722, 82] width 25 height 8
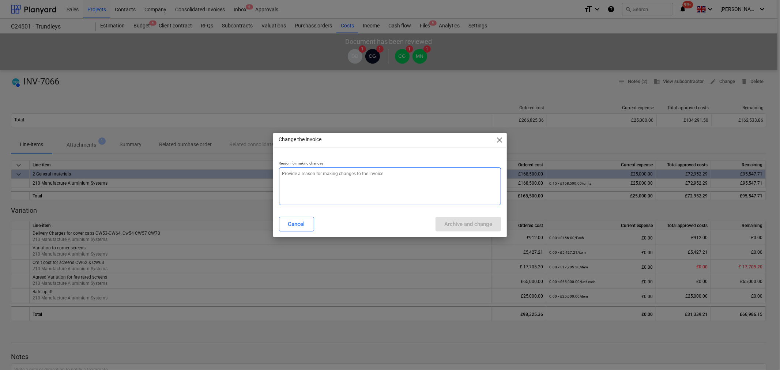
click at [361, 176] on textarea at bounding box center [390, 186] width 222 height 38
click at [499, 137] on span "close" at bounding box center [499, 140] width 9 height 9
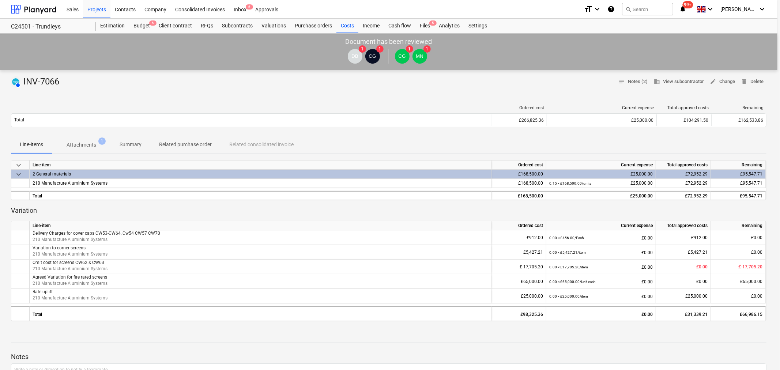
type textarea "x"
